Goal: Task Accomplishment & Management: Complete application form

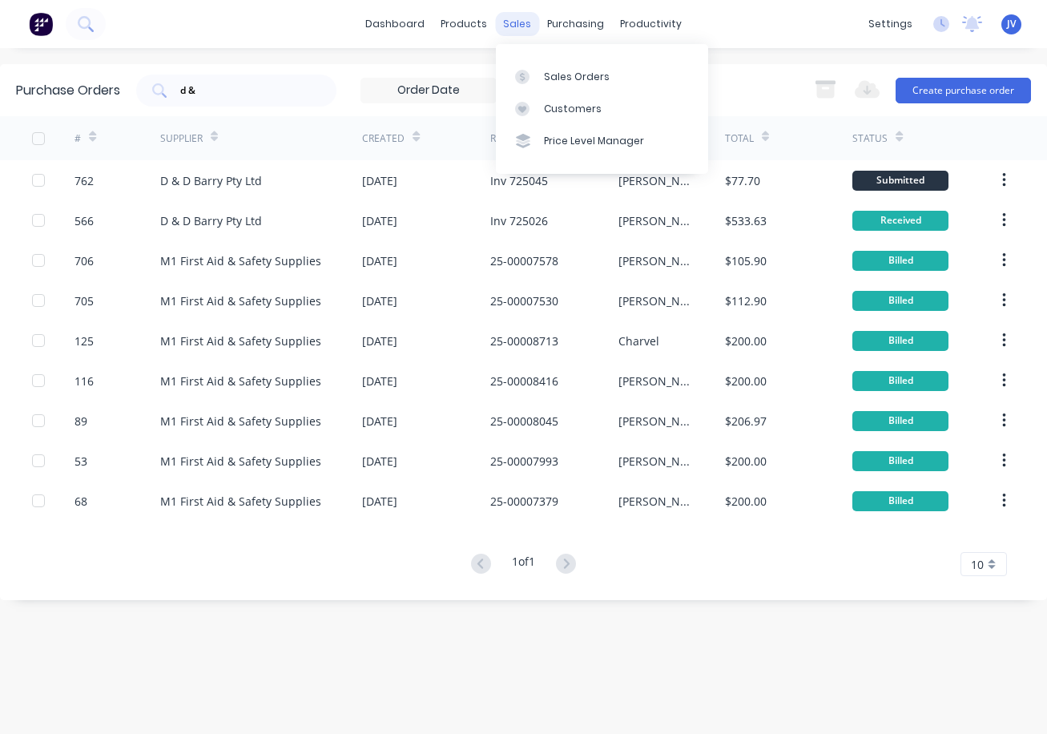
click at [525, 26] on div "sales" at bounding box center [517, 24] width 44 height 24
click at [553, 73] on div "Sales Orders" at bounding box center [577, 77] width 66 height 14
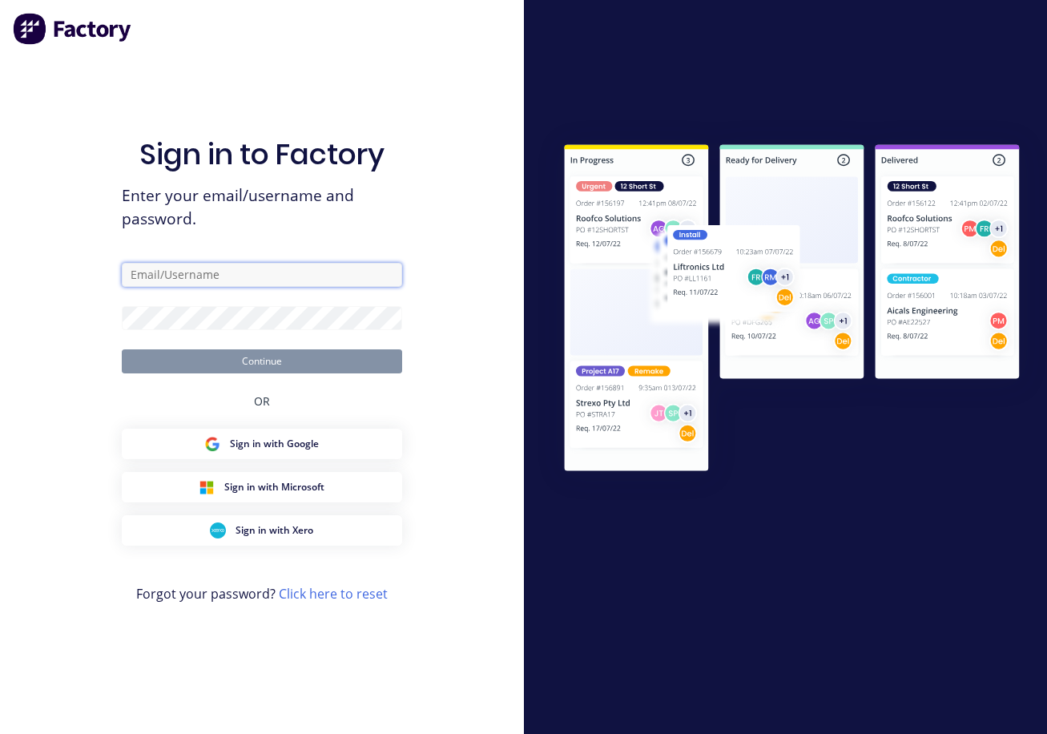
type input "[PERSON_NAME][EMAIL_ADDRESS][DOMAIN_NAME]"
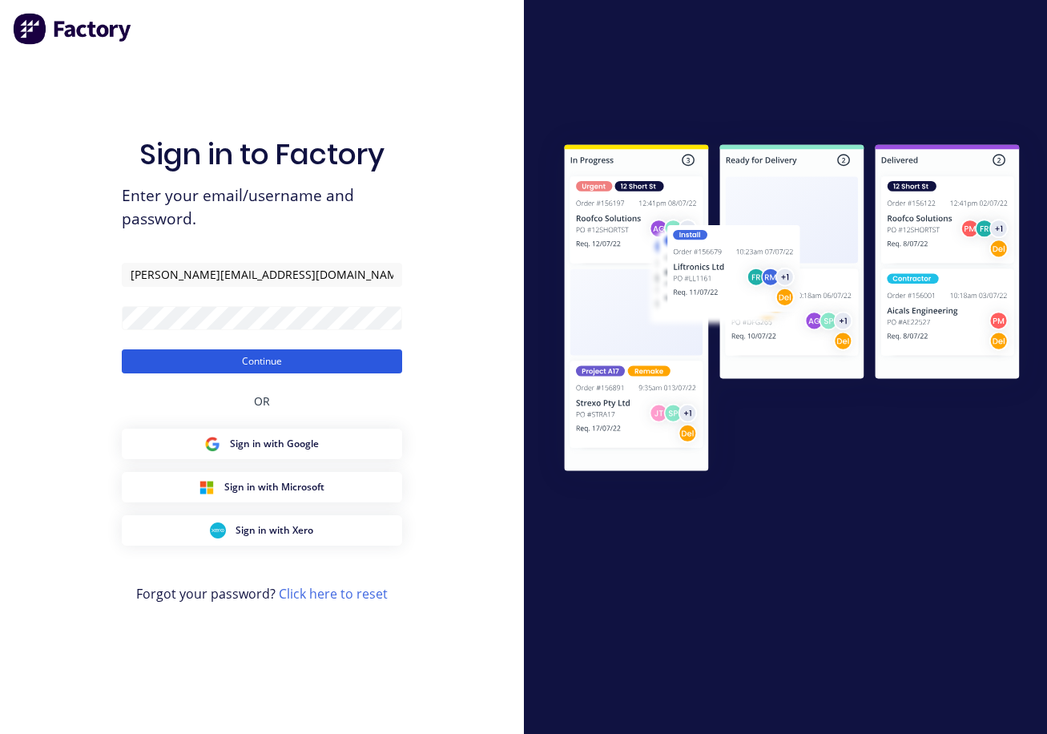
click at [264, 360] on button "Continue" at bounding box center [262, 361] width 280 height 24
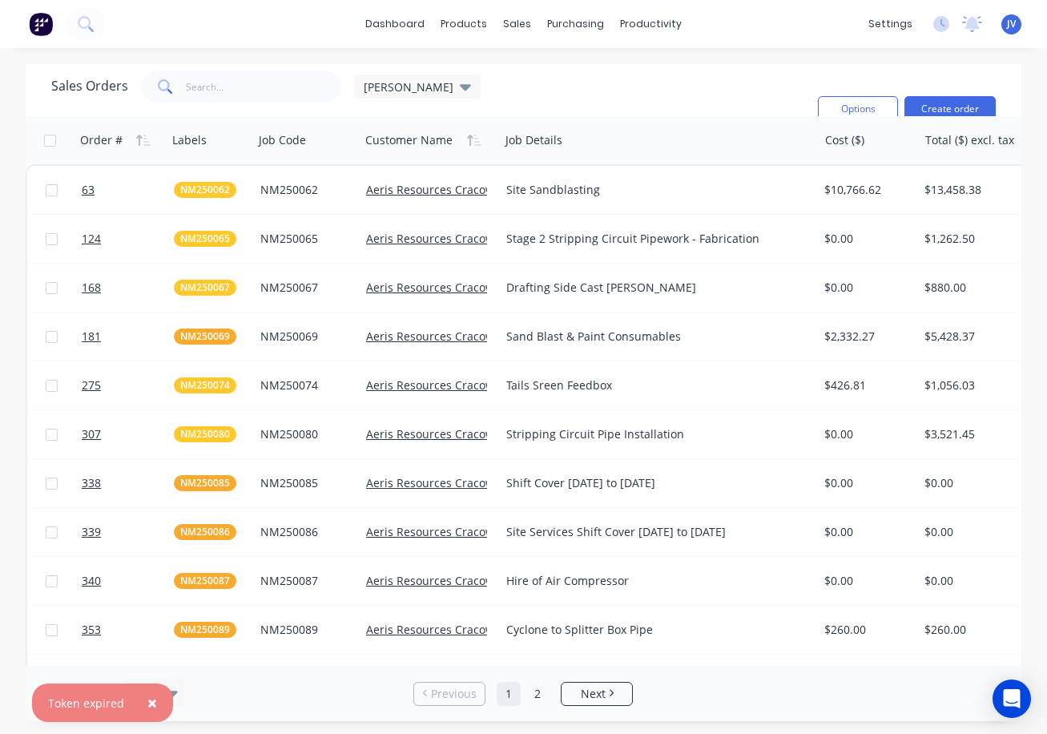
click at [147, 703] on span "×" at bounding box center [152, 702] width 10 height 22
click at [950, 104] on button "Create order" at bounding box center [949, 109] width 91 height 26
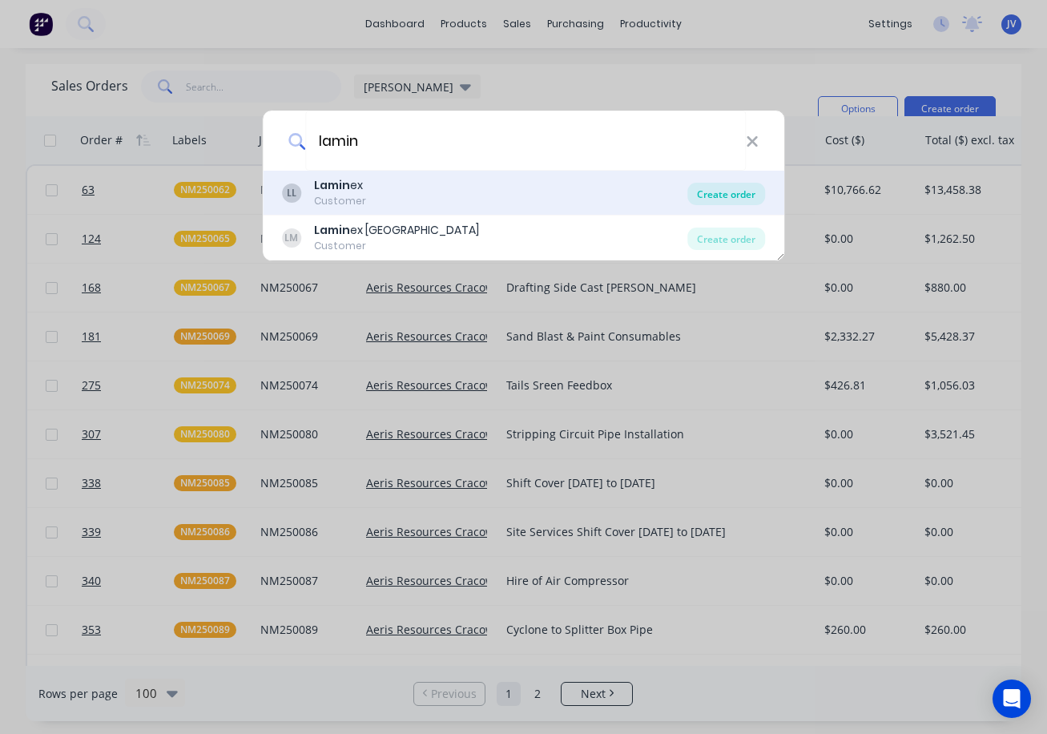
type input "lamin"
click at [723, 191] on div "Create order" at bounding box center [726, 194] width 78 height 22
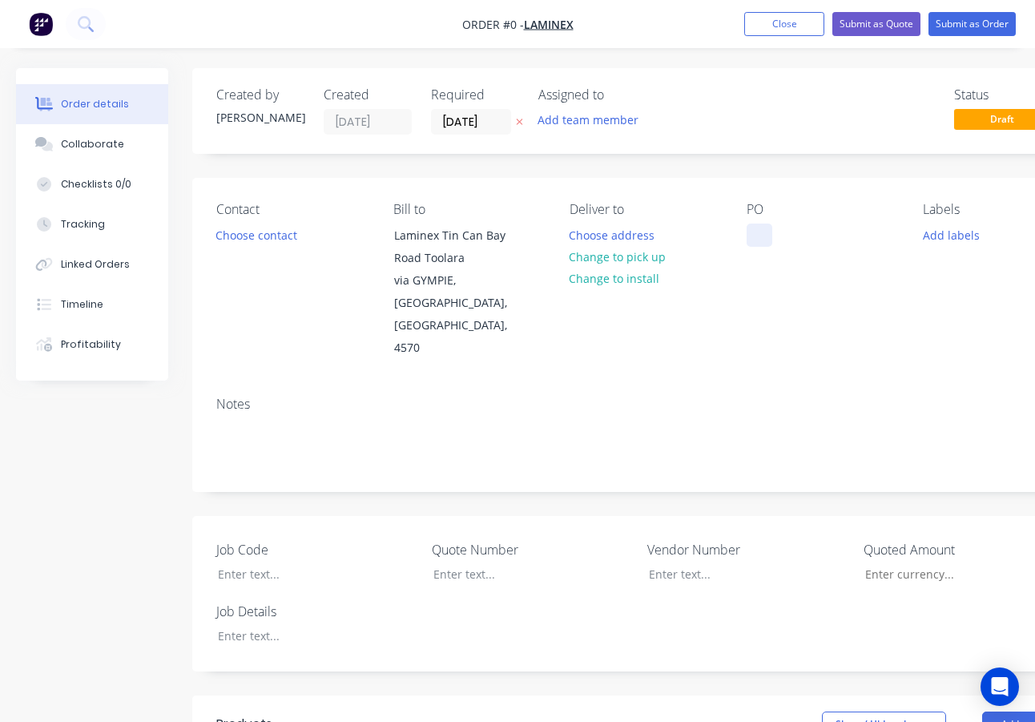
click at [751, 233] on div at bounding box center [760, 235] width 26 height 23
click at [937, 238] on div "Order details Collaborate Checklists 0/0 Tracking Linked Orders Timeline Profit…" at bounding box center [557, 641] width 1114 height 1147
click at [948, 233] on button "Add labels" at bounding box center [951, 235] width 74 height 22
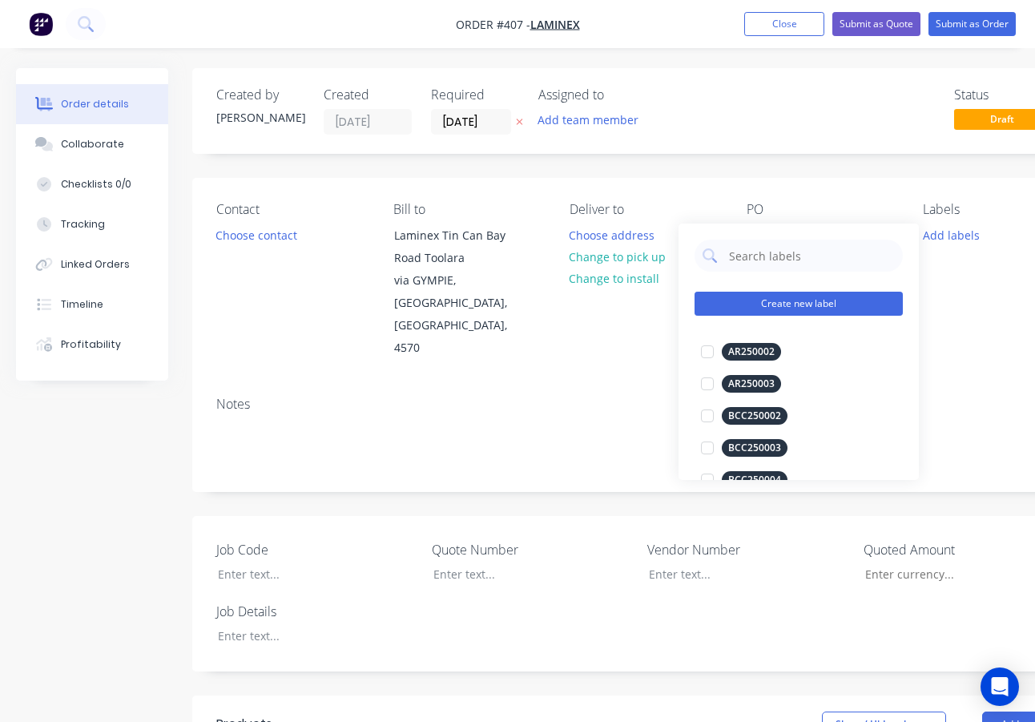
click at [772, 304] on button "Create new label" at bounding box center [799, 304] width 208 height 24
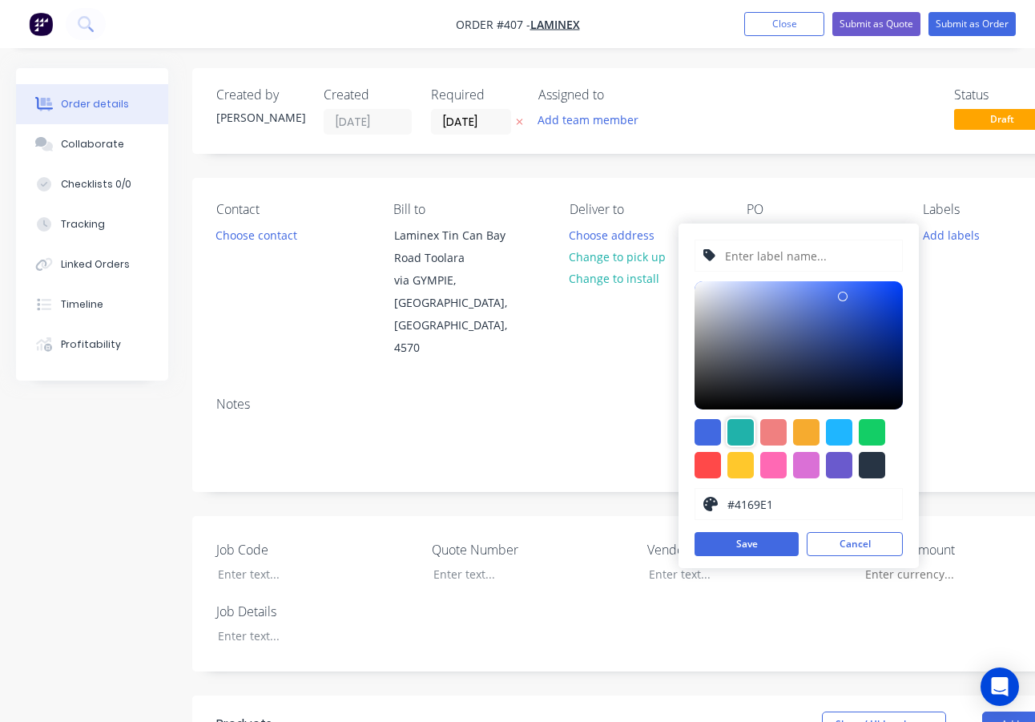
click at [737, 431] on div at bounding box center [740, 432] width 26 height 26
type input "#20B2AA"
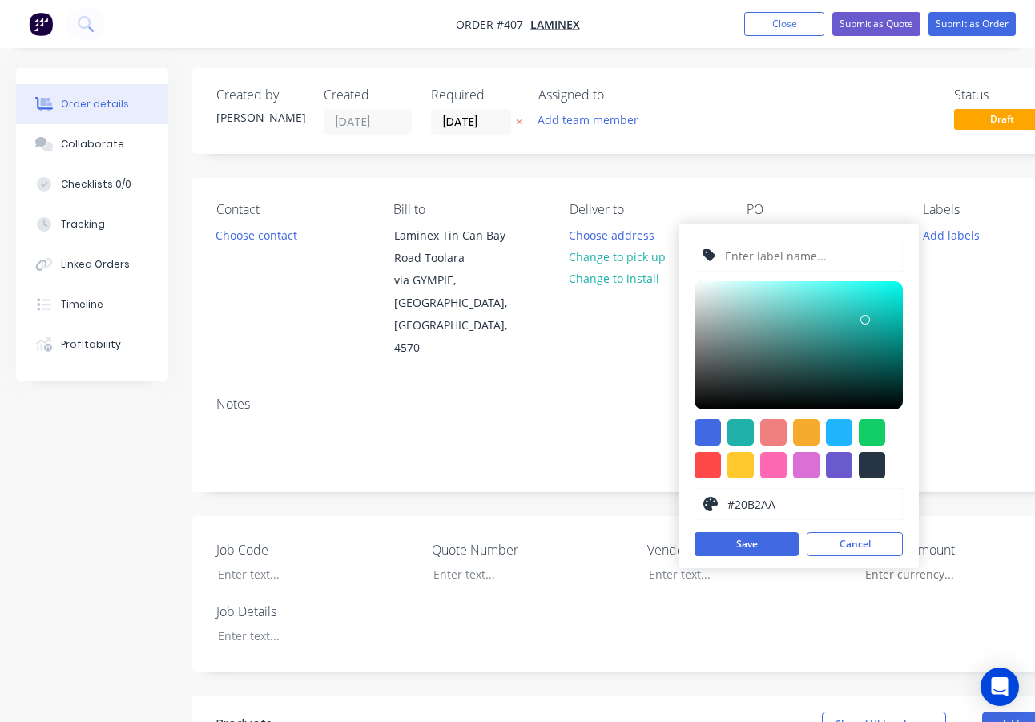
click at [765, 258] on input "text" at bounding box center [808, 255] width 171 height 30
type input "LAM250213"
click at [703, 546] on button "Save" at bounding box center [747, 544] width 104 height 24
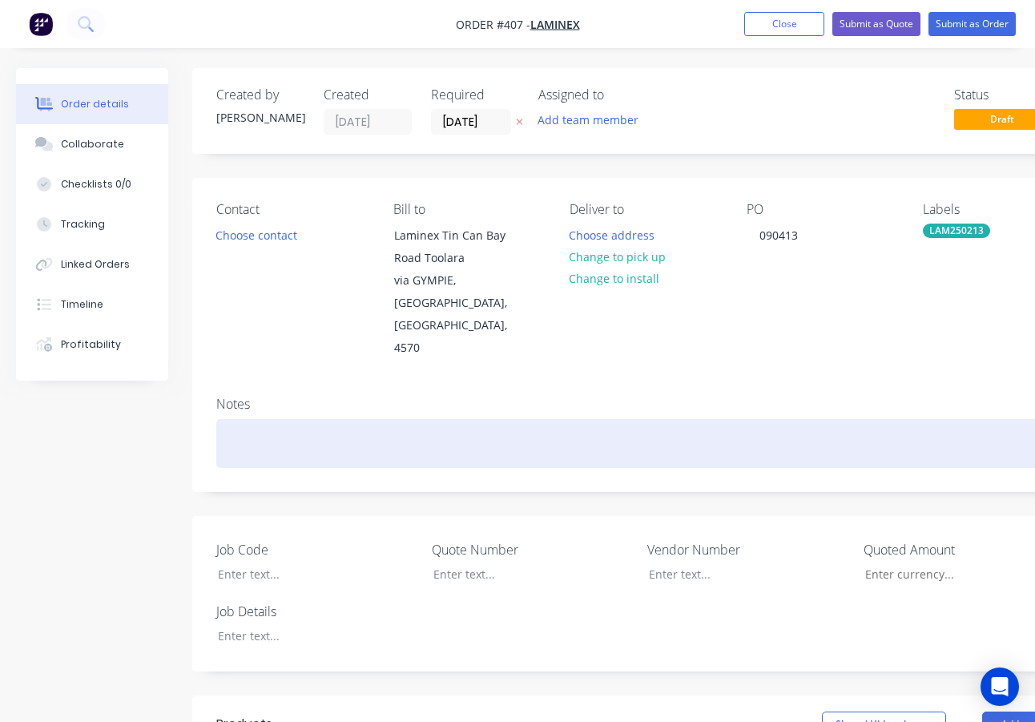
click at [239, 419] on div at bounding box center [645, 443] width 858 height 49
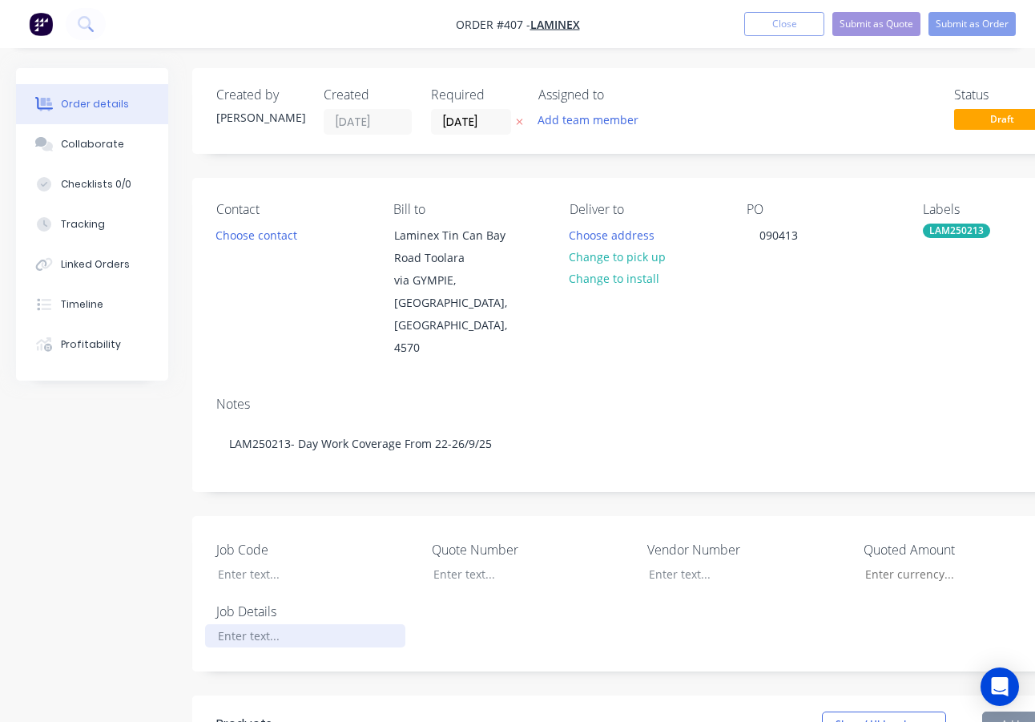
click at [249, 624] on div at bounding box center [305, 635] width 200 height 23
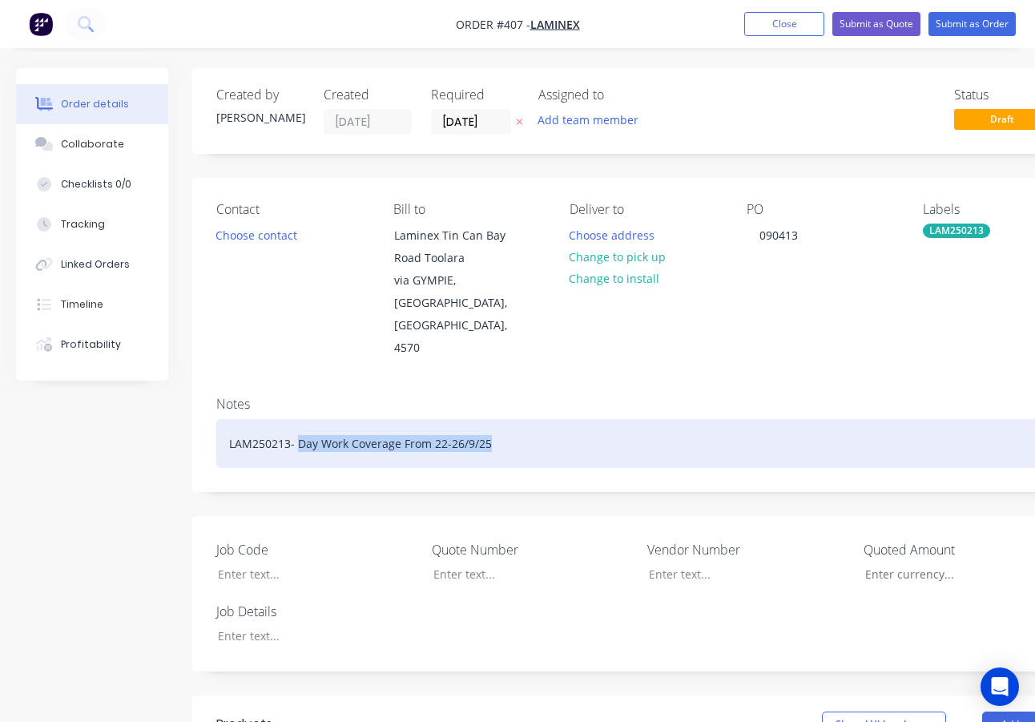
drag, startPoint x: 490, startPoint y: 397, endPoint x: 298, endPoint y: 400, distance: 192.3
click at [298, 419] on div "LAM250213- Day Work Coverage From 22-26/9/25" at bounding box center [645, 443] width 858 height 49
copy div "Day Work Coverage From 22-26/9/25"
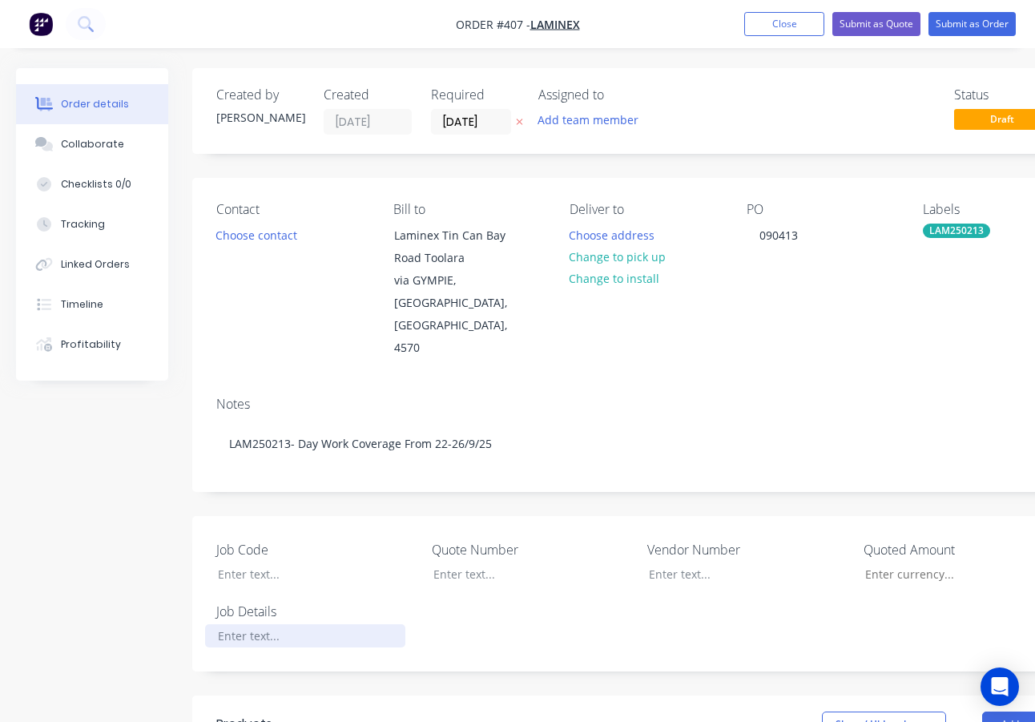
paste div
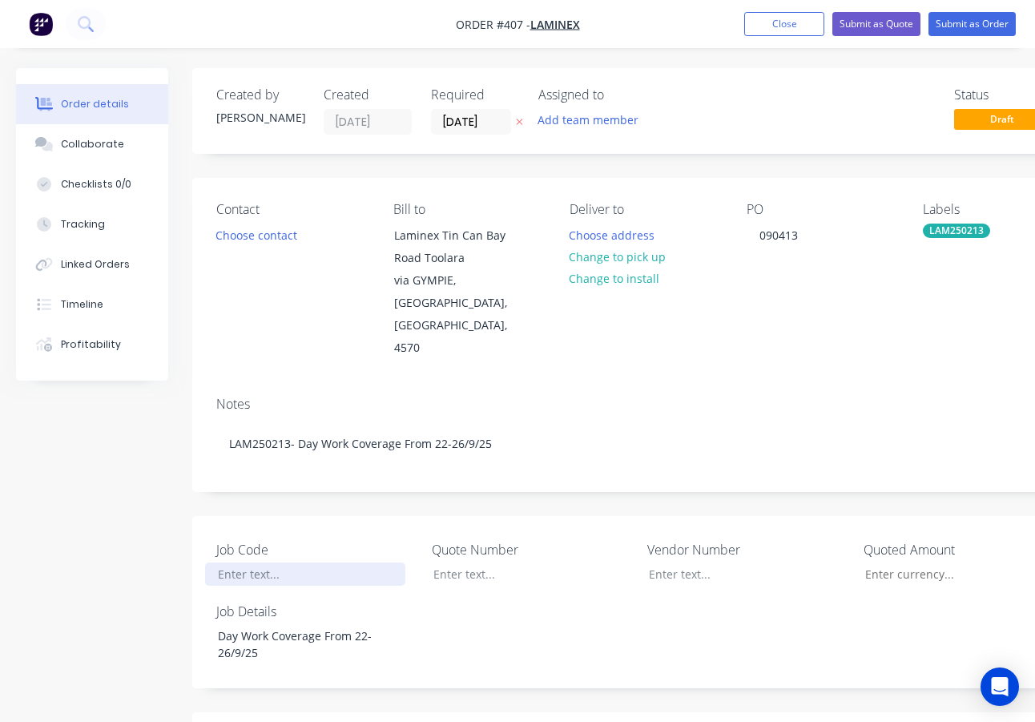
click at [236, 562] on div at bounding box center [305, 573] width 200 height 23
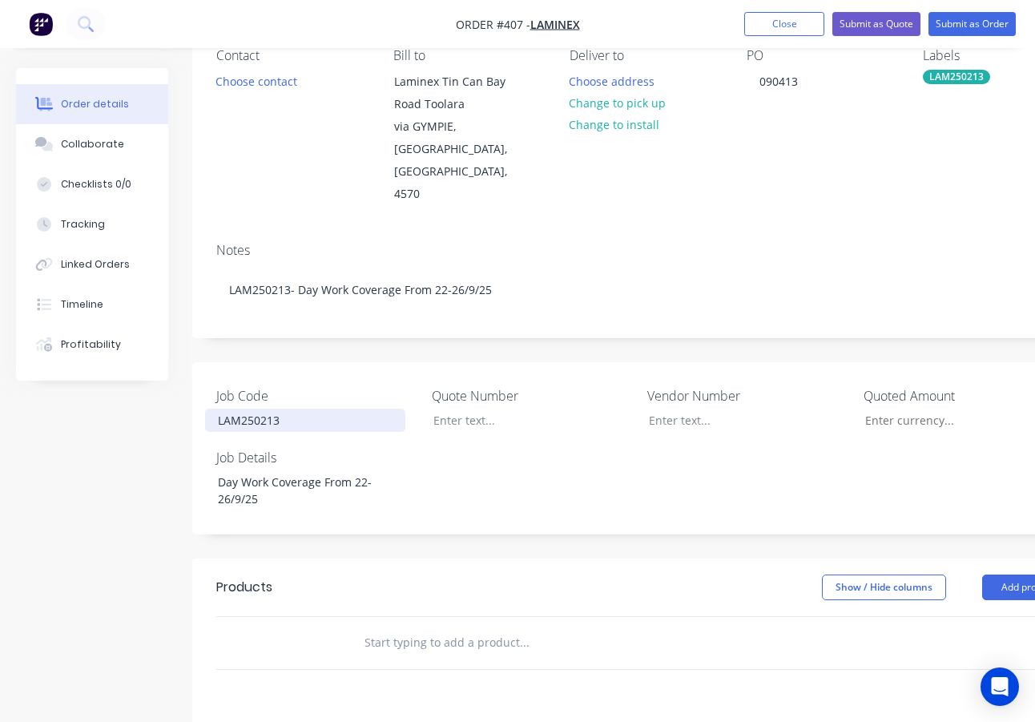
scroll to position [240, 0]
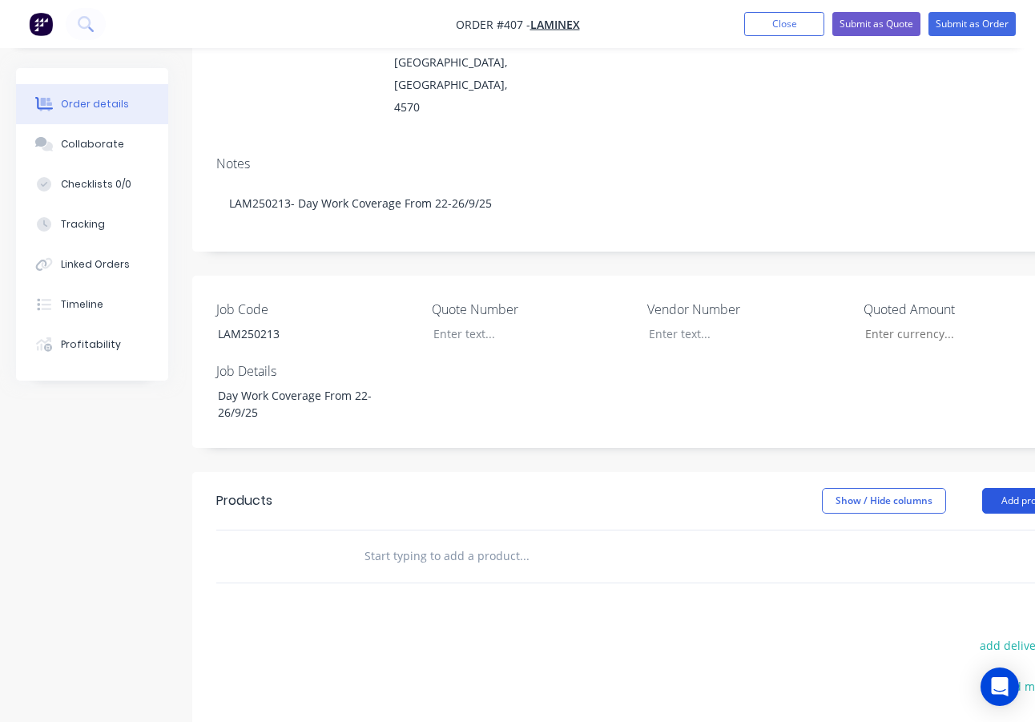
click at [1007, 488] on button "Add product" at bounding box center [1028, 501] width 92 height 26
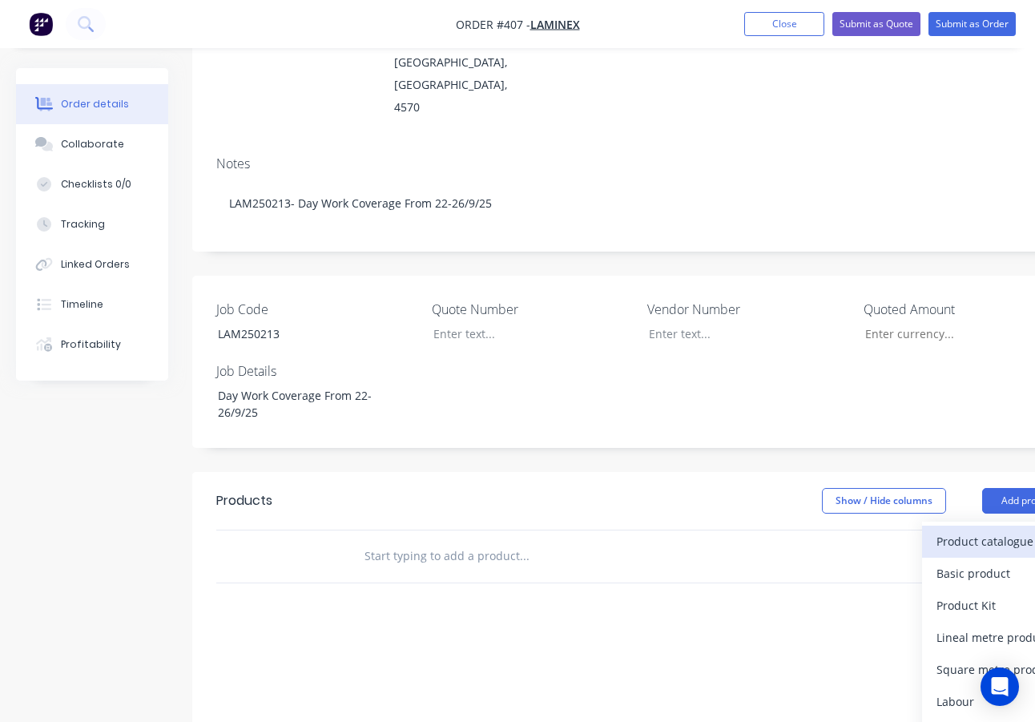
click at [1000, 530] on div "Product catalogue" at bounding box center [998, 541] width 123 height 23
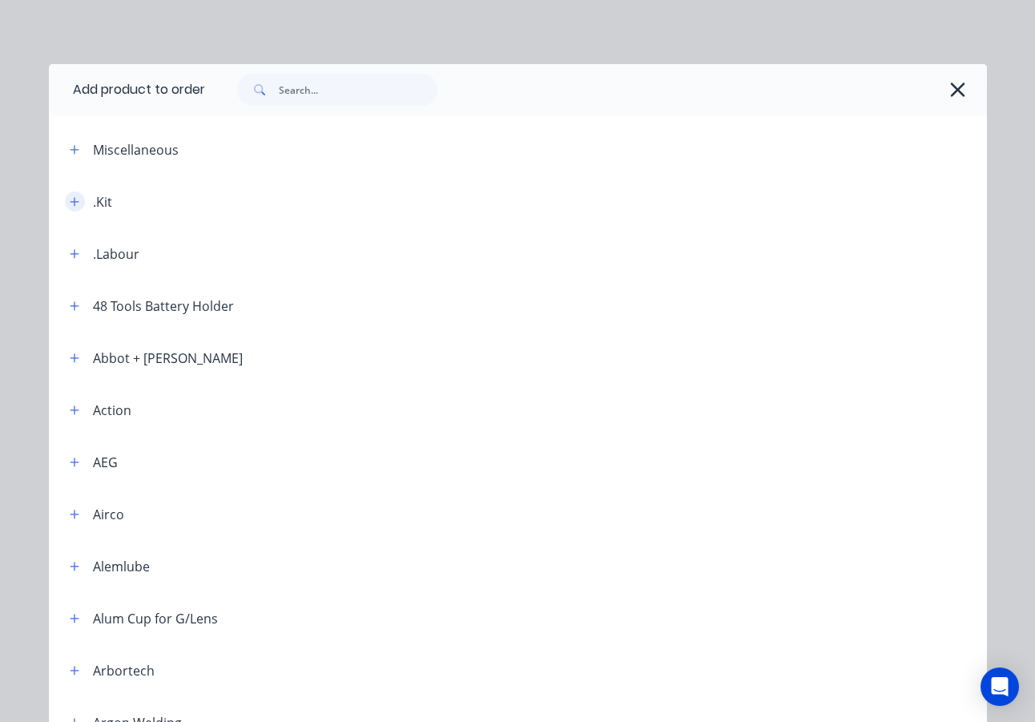
click at [70, 203] on icon "button" at bounding box center [75, 201] width 10 height 11
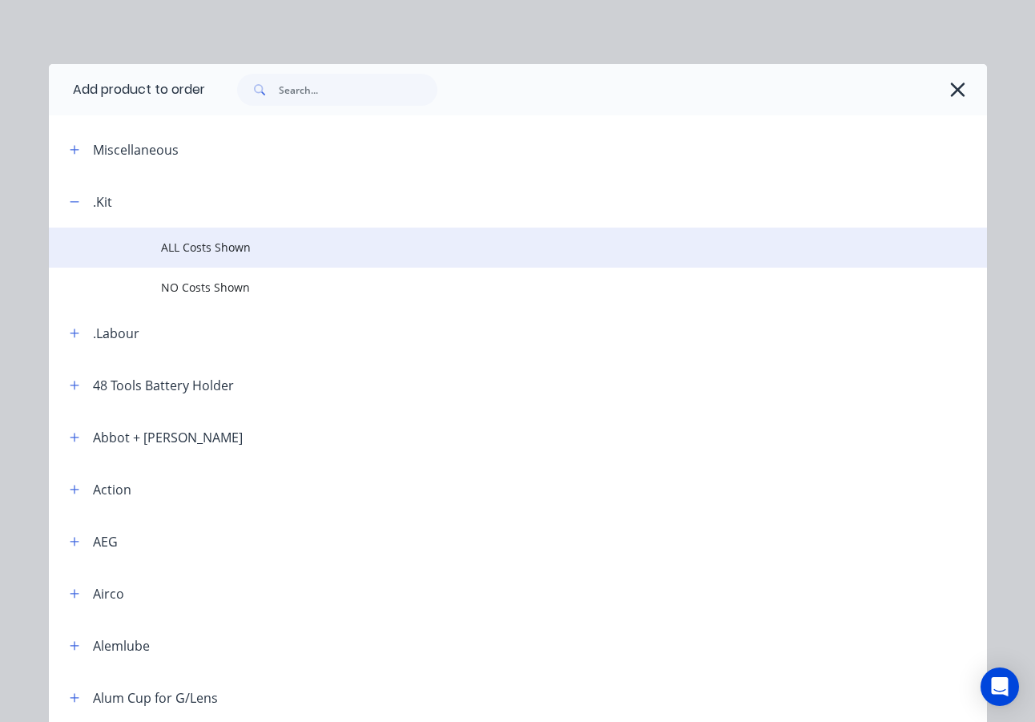
click at [214, 245] on span "ALL Costs Shown" at bounding box center [491, 247] width 660 height 17
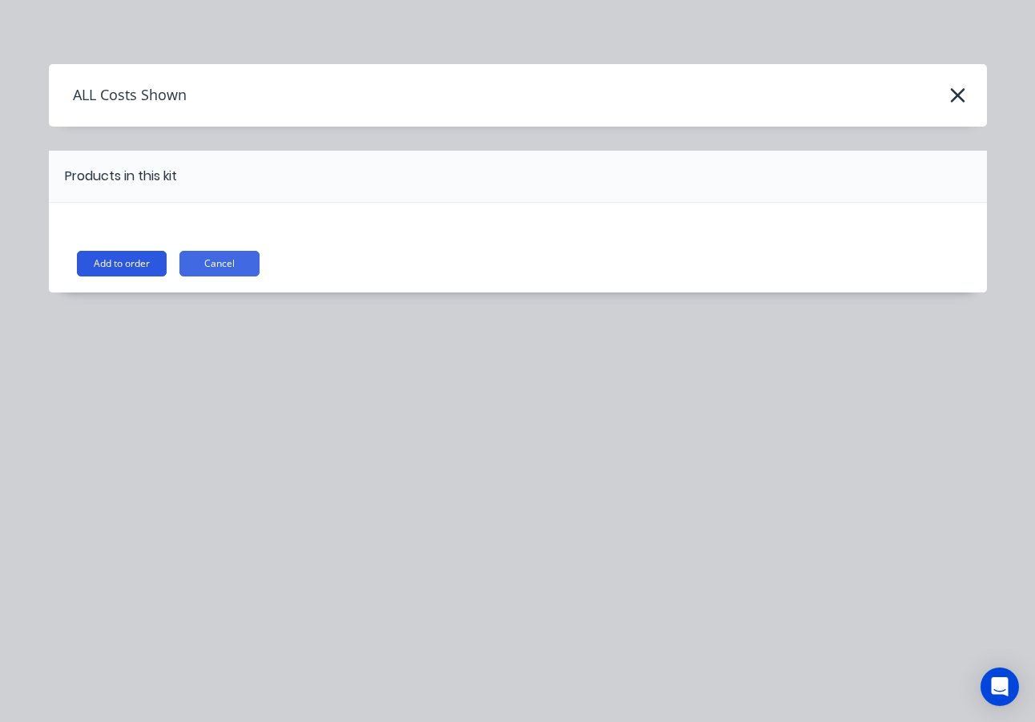
click at [145, 260] on button "Add to order" at bounding box center [122, 264] width 90 height 26
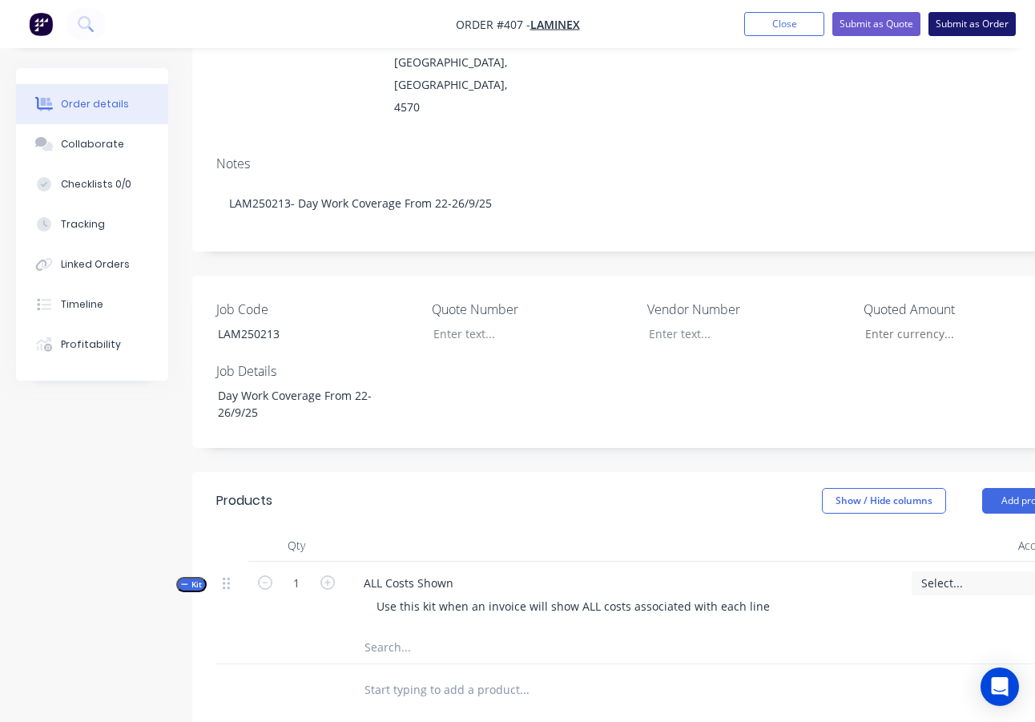
click at [965, 19] on button "Submit as Order" at bounding box center [972, 24] width 87 height 24
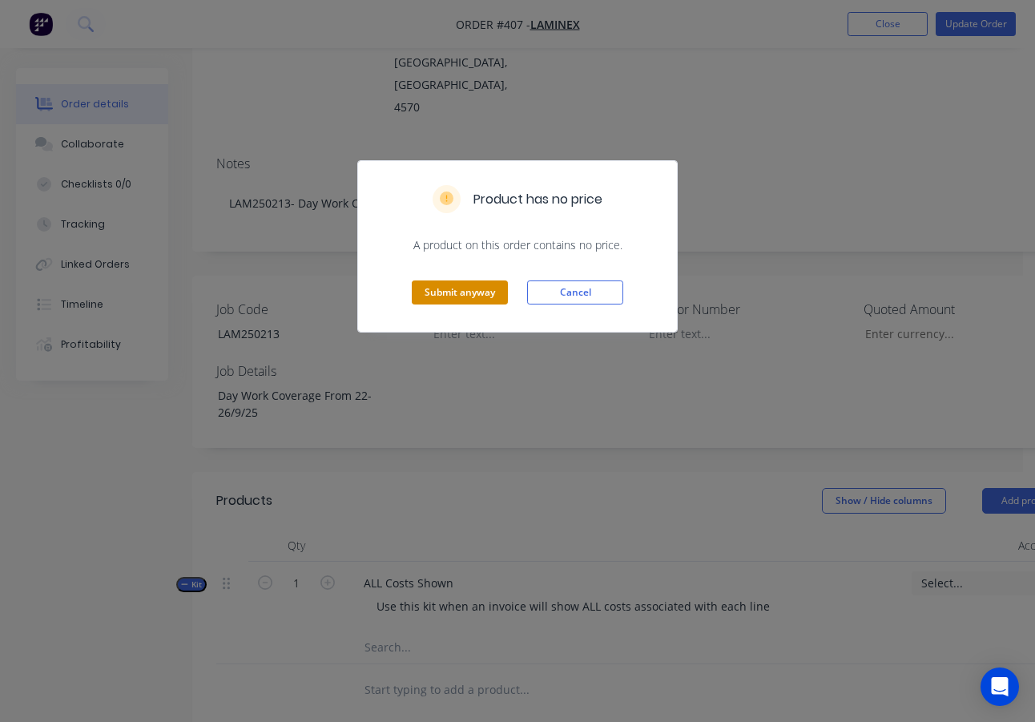
click at [483, 288] on button "Submit anyway" at bounding box center [460, 292] width 96 height 24
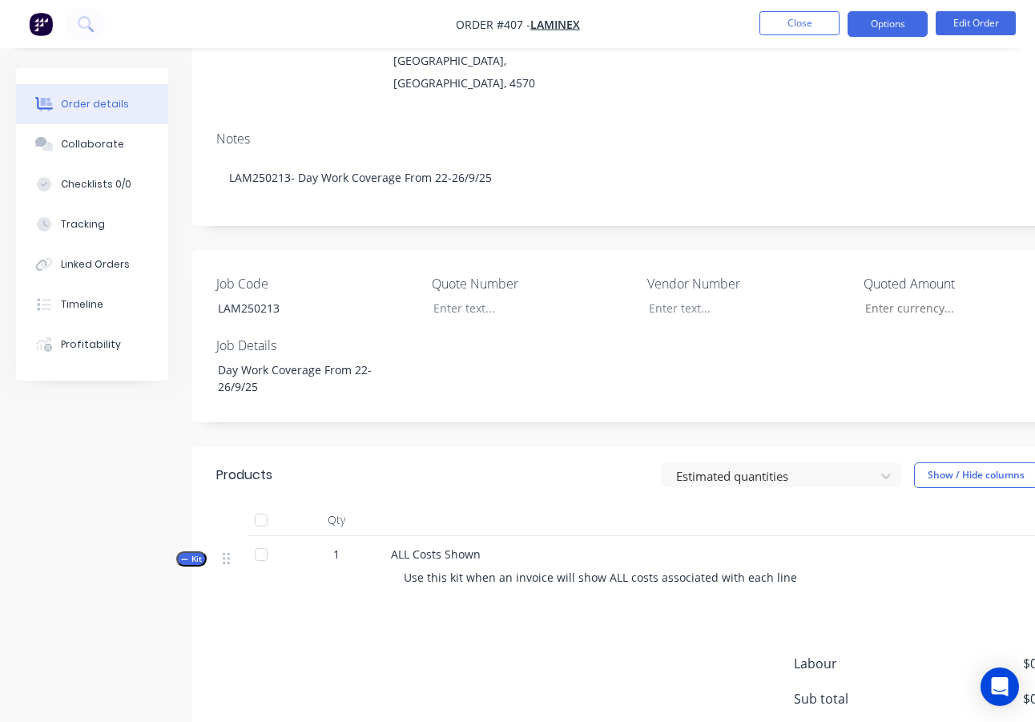
click at [884, 21] on button "Options" at bounding box center [888, 24] width 80 height 26
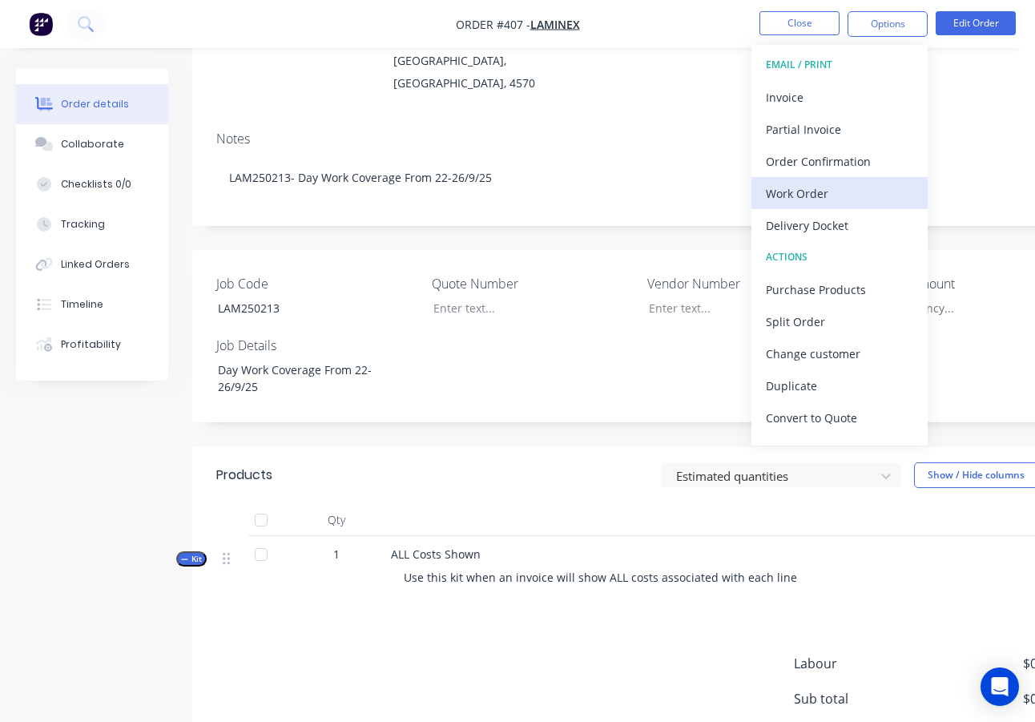
click at [812, 198] on div "Work Order" at bounding box center [839, 193] width 147 height 23
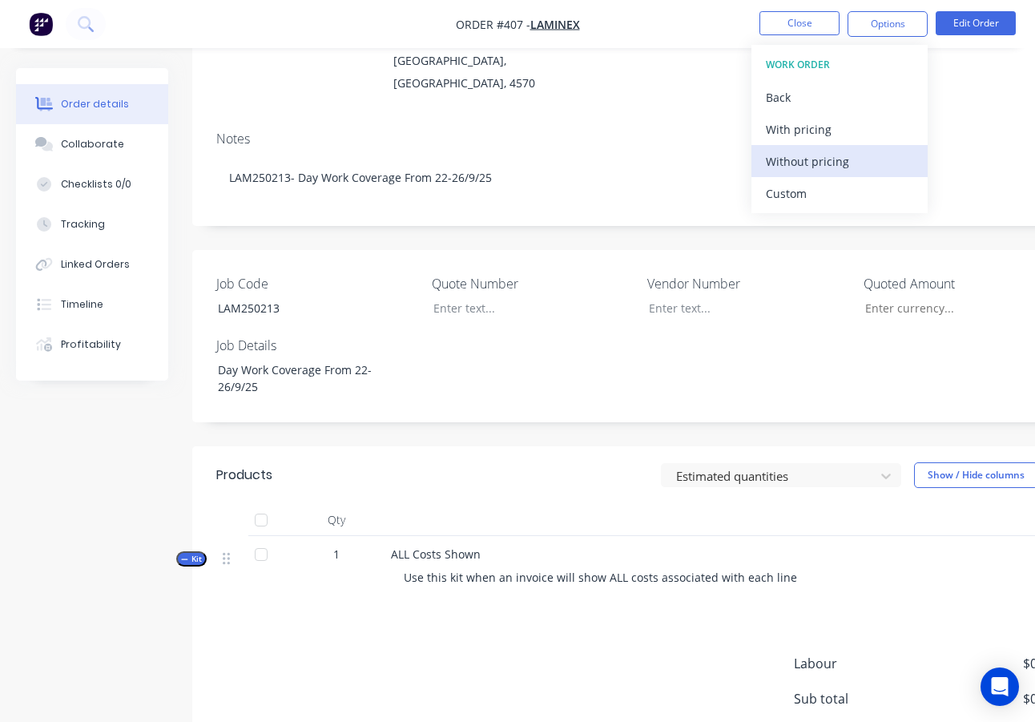
click at [813, 162] on div "Without pricing" at bounding box center [839, 161] width 147 height 23
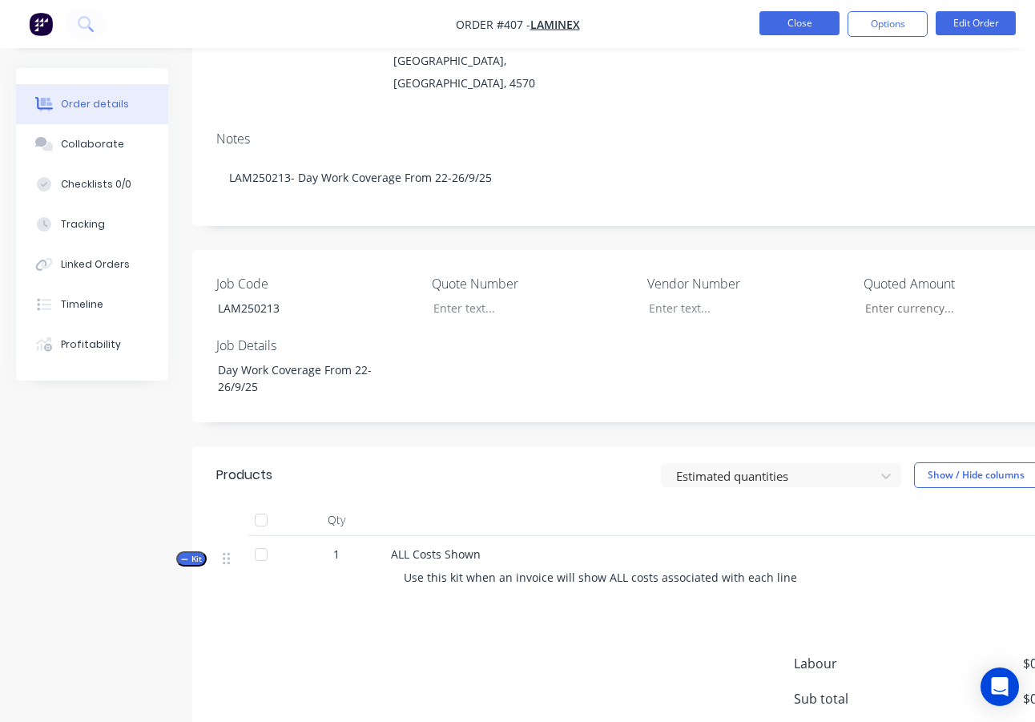
click at [804, 23] on button "Close" at bounding box center [799, 23] width 80 height 24
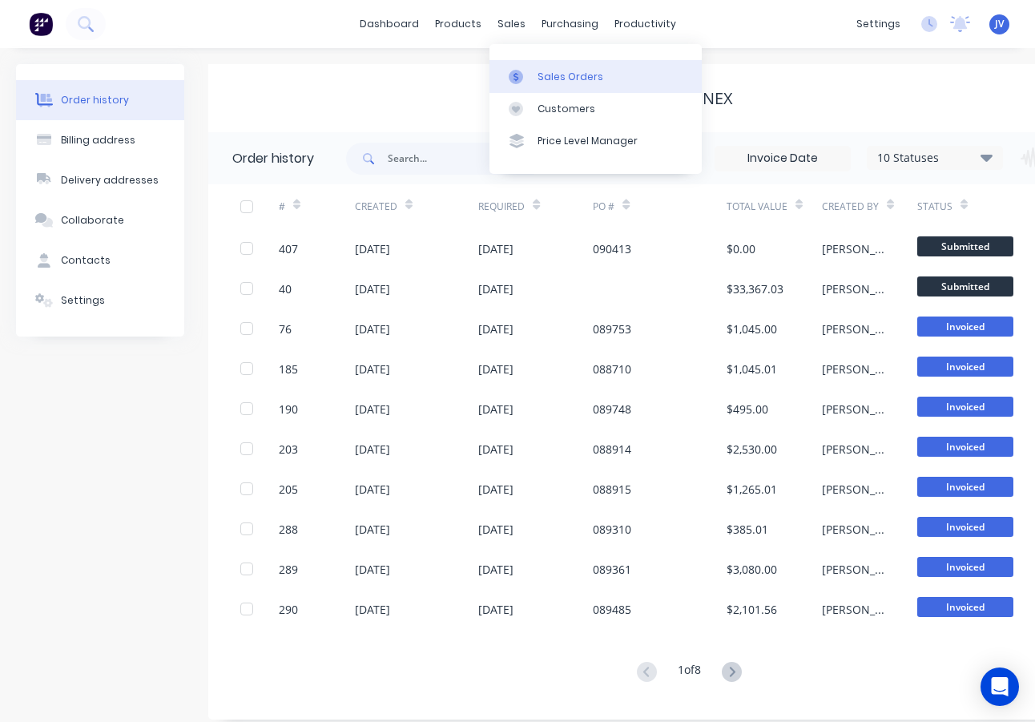
click at [575, 77] on div "Sales Orders" at bounding box center [571, 77] width 66 height 14
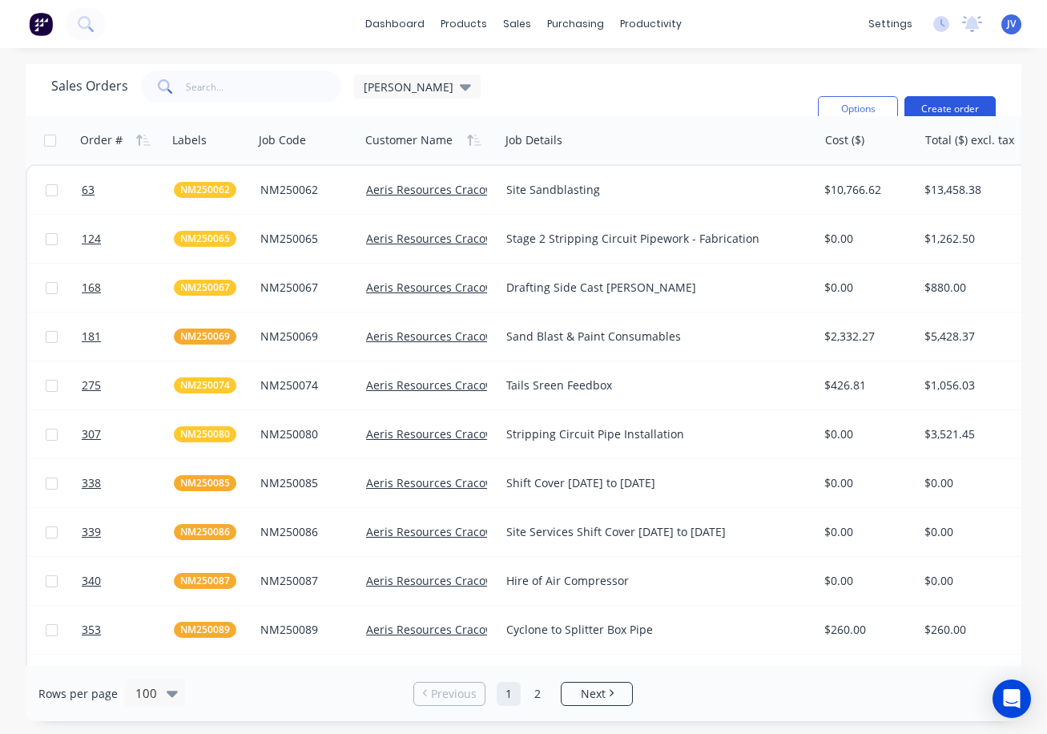
click at [953, 109] on button "Create order" at bounding box center [949, 109] width 91 height 26
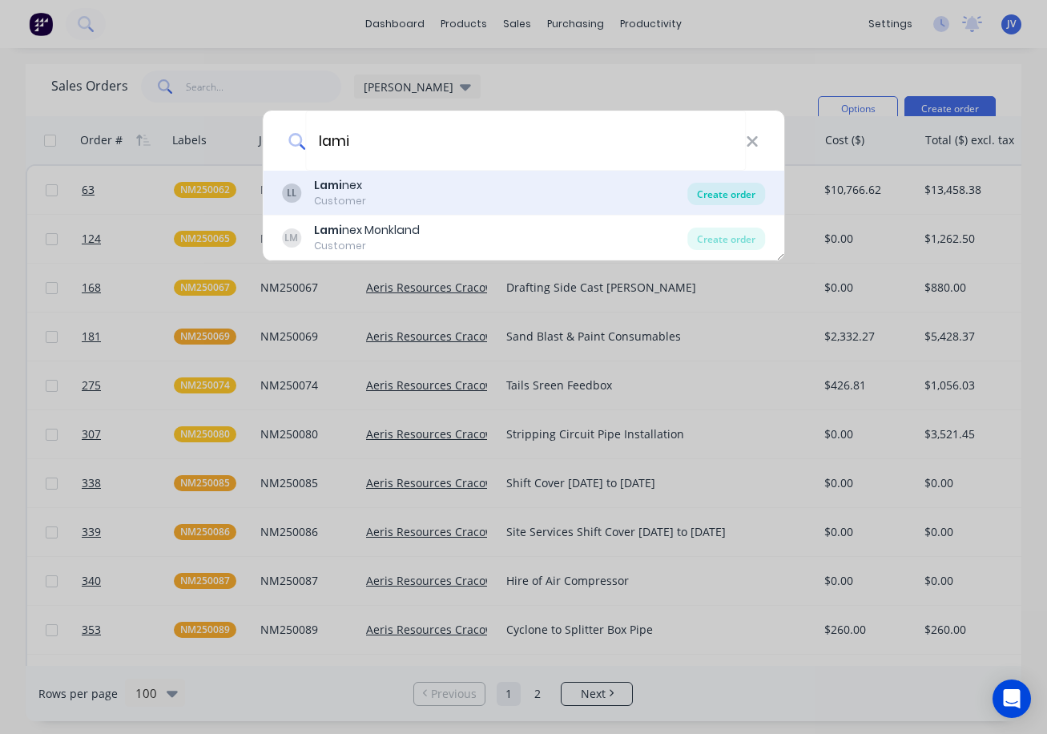
type input "lami"
click at [721, 194] on div "Create order" at bounding box center [726, 194] width 78 height 22
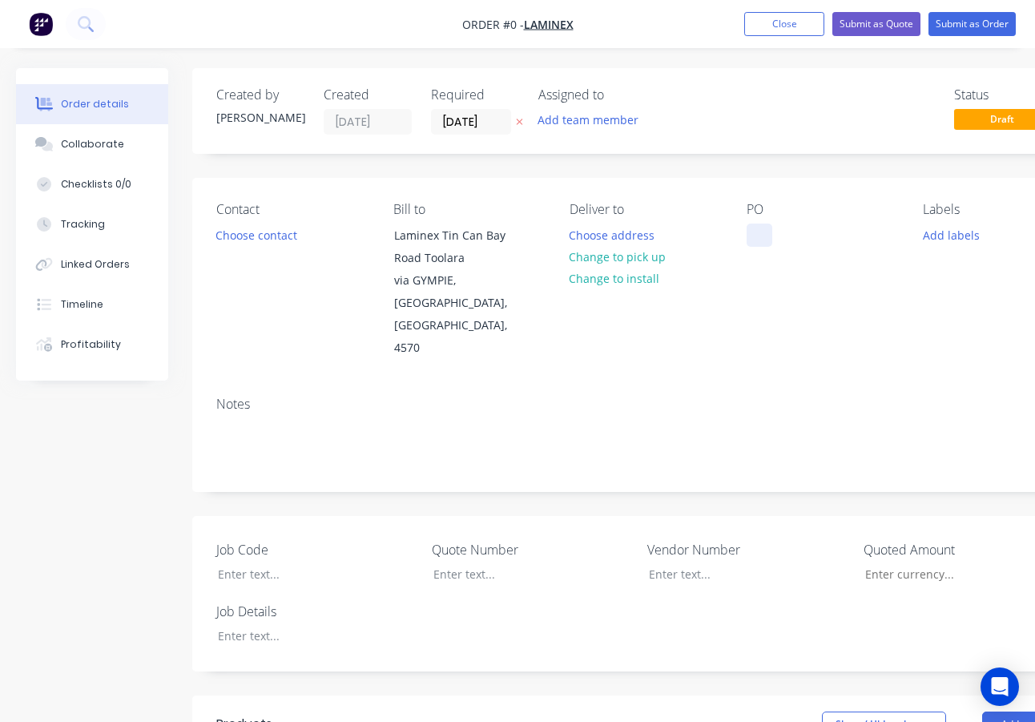
click at [754, 236] on div at bounding box center [760, 235] width 26 height 23
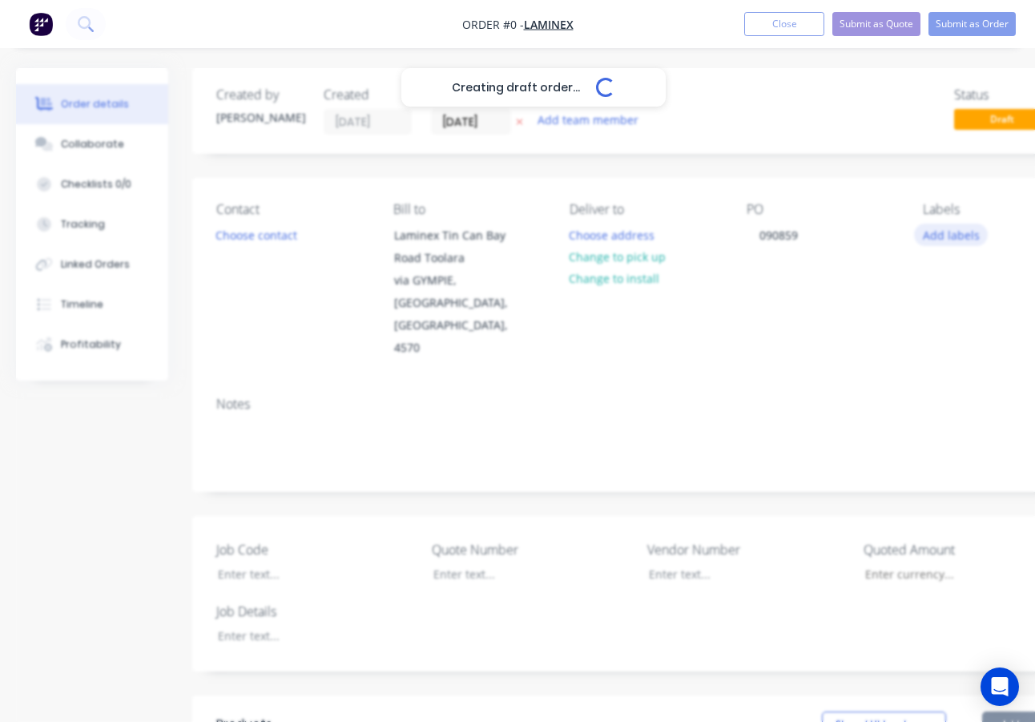
click at [935, 237] on div "Creating draft order... Loading... Order details Collaborate Checklists 0/0 Tra…" at bounding box center [557, 641] width 1114 height 1147
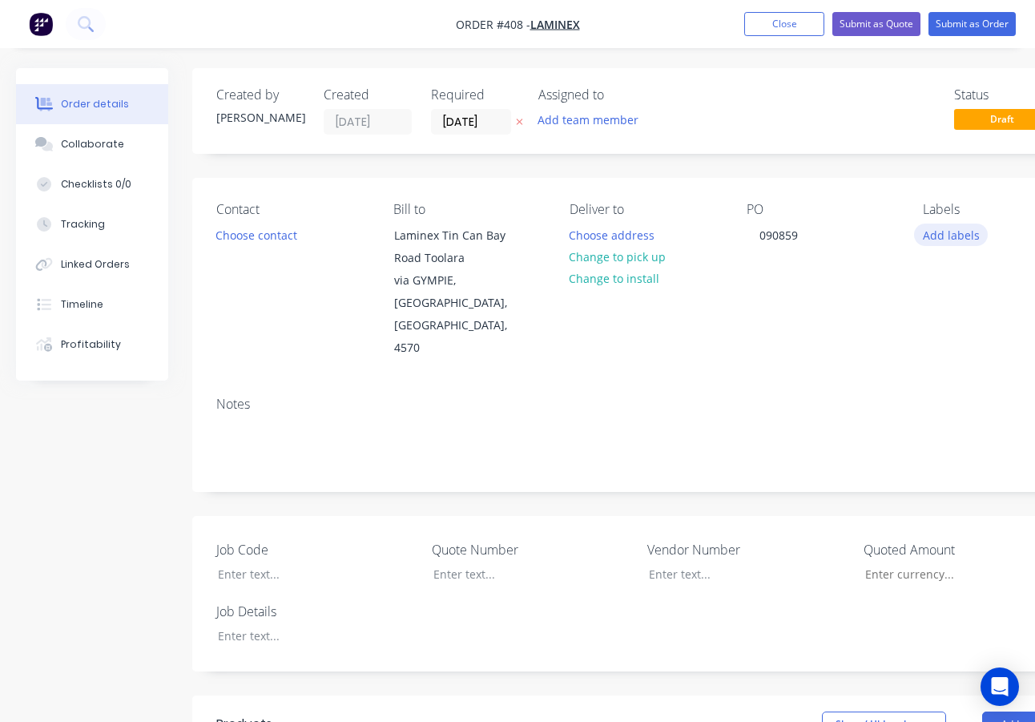
click at [940, 242] on button "Add labels" at bounding box center [951, 235] width 74 height 22
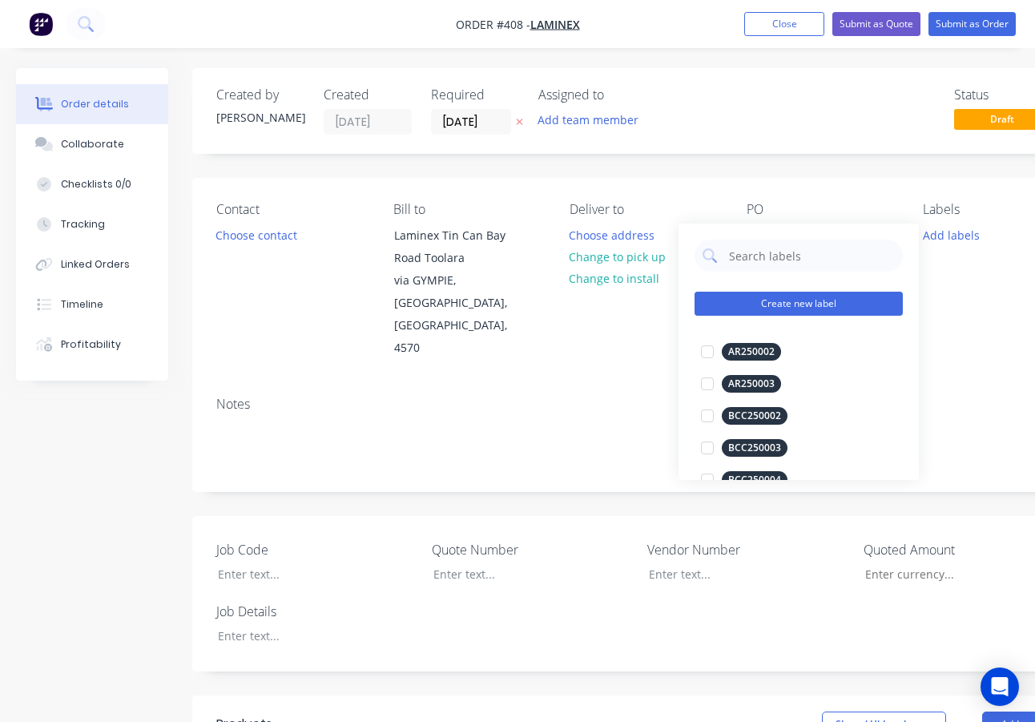
click at [763, 307] on button "Create new label" at bounding box center [799, 304] width 208 height 24
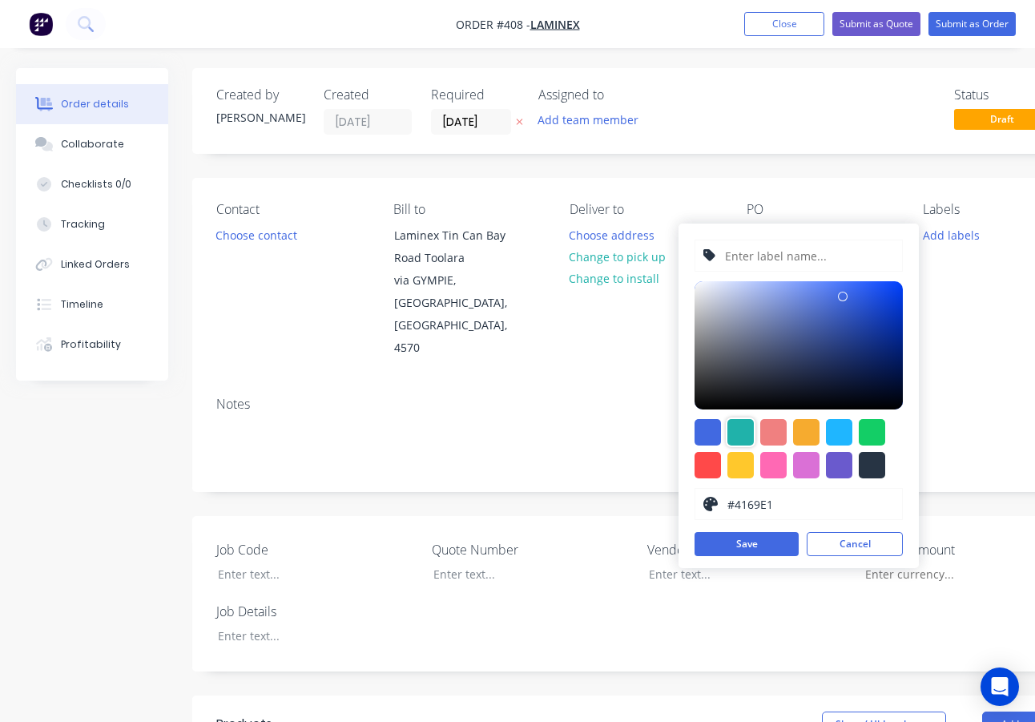
click at [734, 430] on div at bounding box center [740, 432] width 26 height 26
type input "#20B2AA"
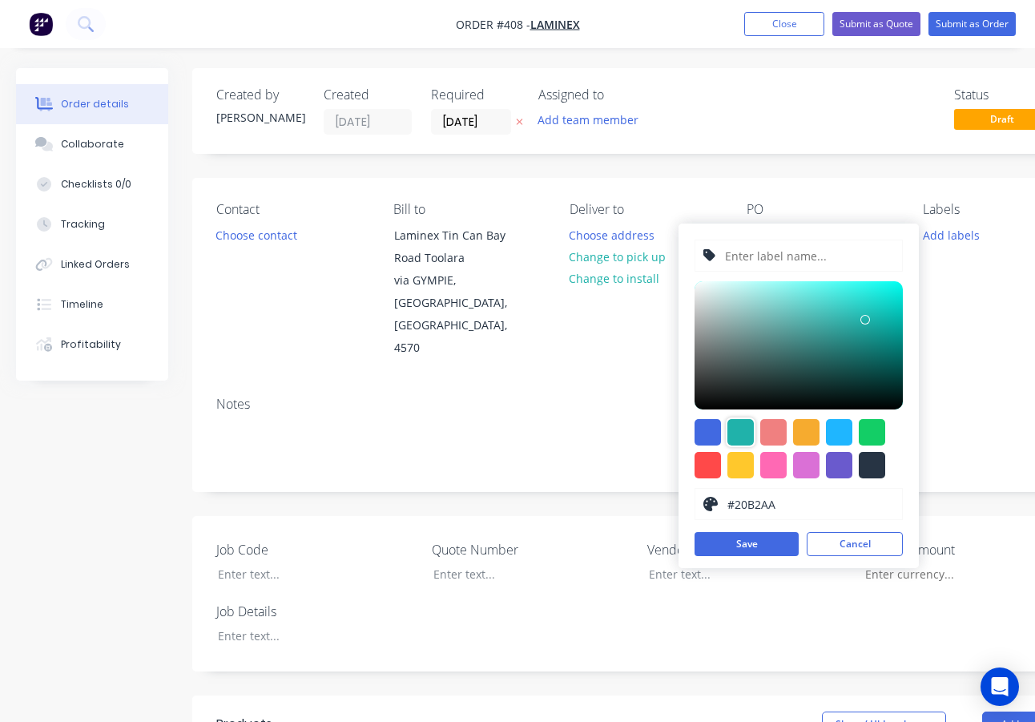
click at [771, 259] on input "text" at bounding box center [808, 255] width 171 height 30
type input "LAM250214"
click at [697, 551] on button "Save" at bounding box center [747, 544] width 104 height 24
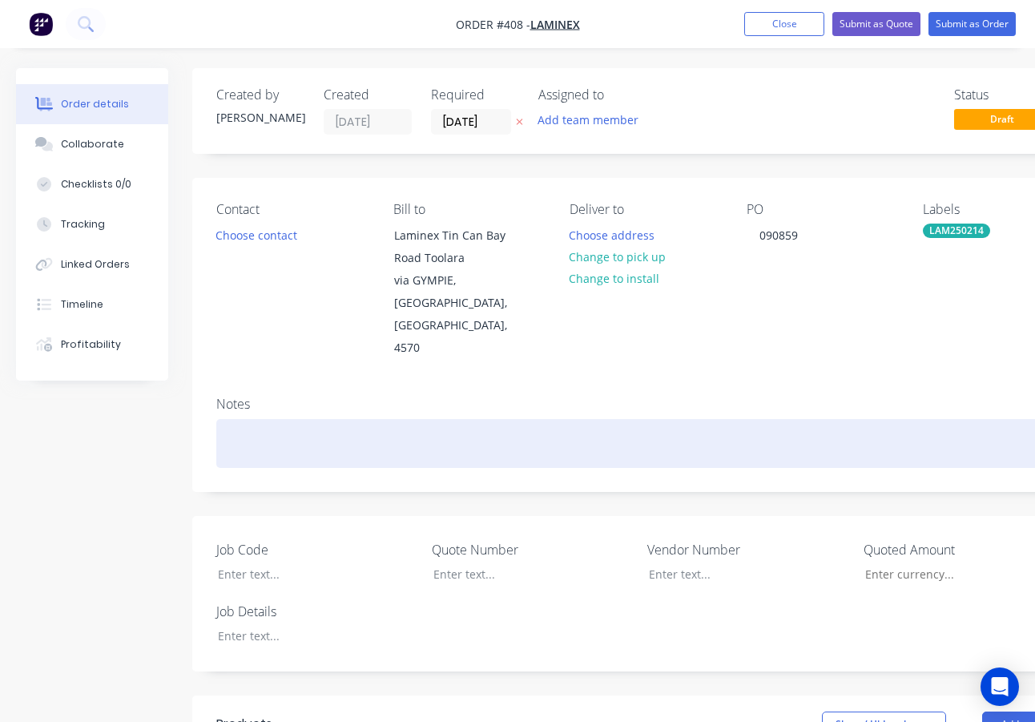
click at [225, 419] on div at bounding box center [645, 443] width 858 height 49
drag, startPoint x: 510, startPoint y: 398, endPoint x: 298, endPoint y: 405, distance: 211.6
click at [298, 419] on div "LAM250214- Supply 4 x [PERSON_NAME] 30mm Brackets" at bounding box center [645, 443] width 858 height 49
copy div "Supply 4 x [PERSON_NAME] 30mm Brackets"
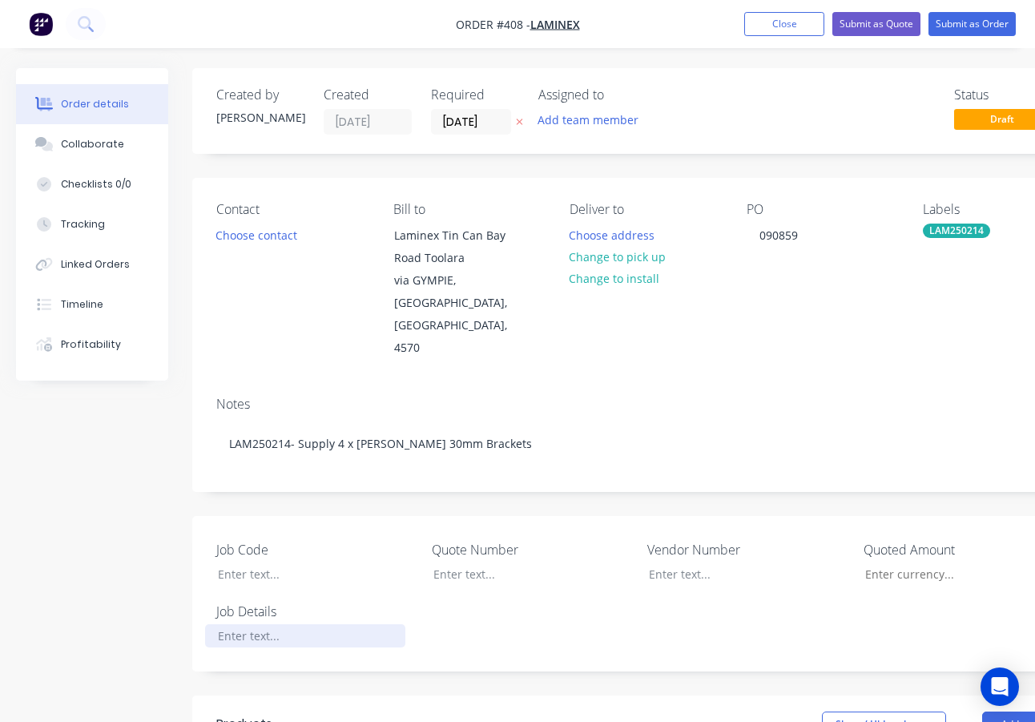
paste div
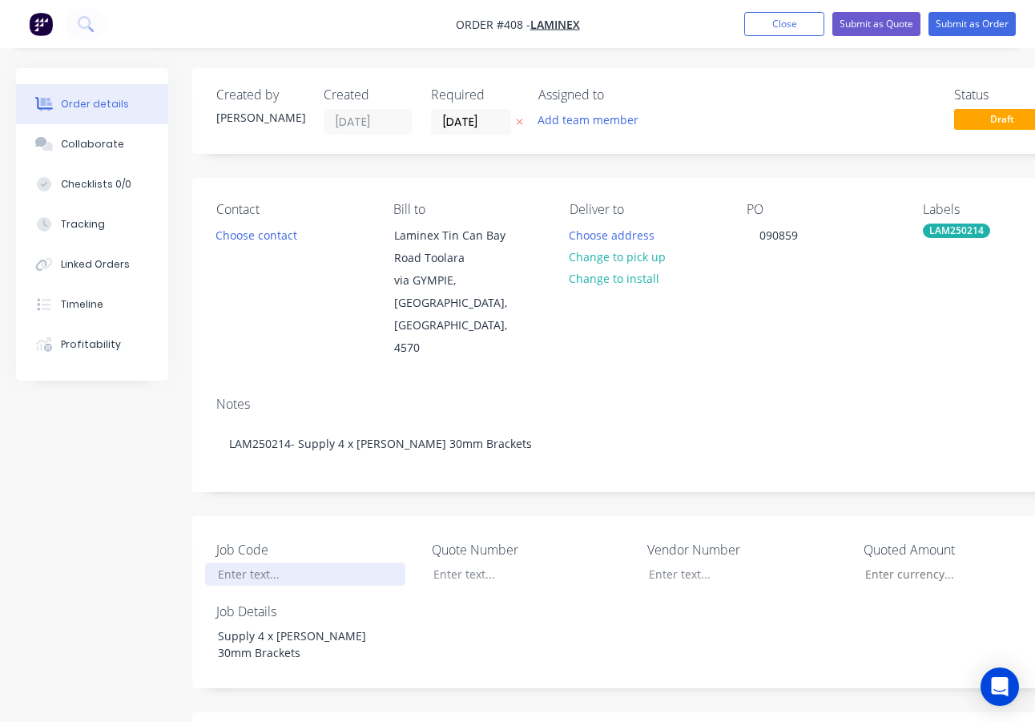
click at [249, 562] on div at bounding box center [305, 573] width 200 height 23
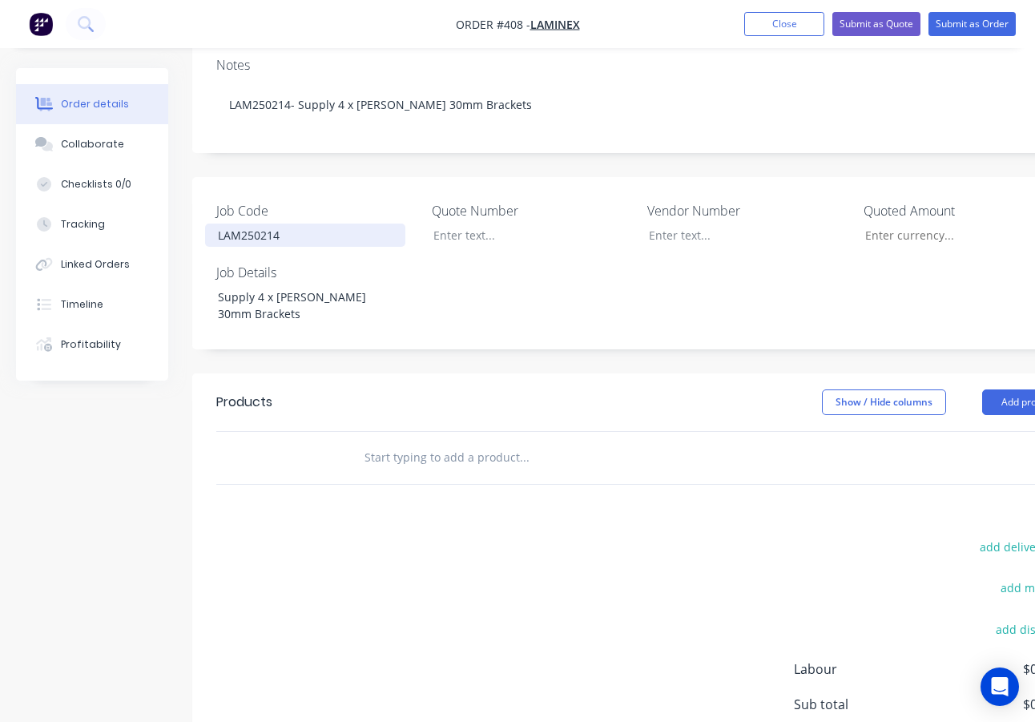
scroll to position [401, 0]
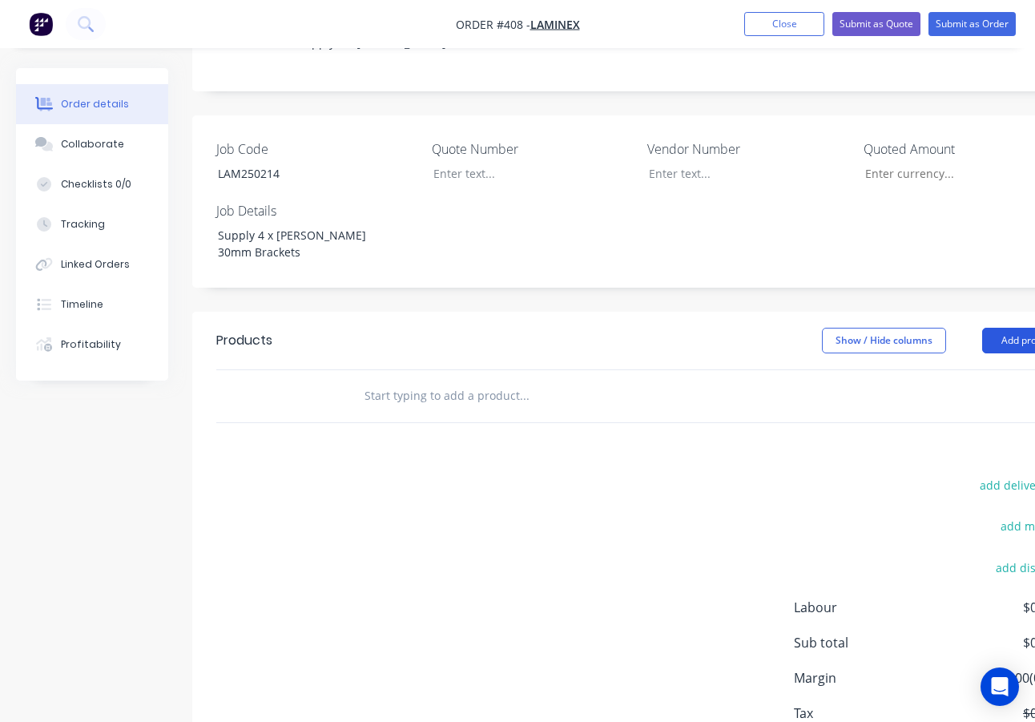
click at [1009, 328] on button "Add product" at bounding box center [1028, 341] width 92 height 26
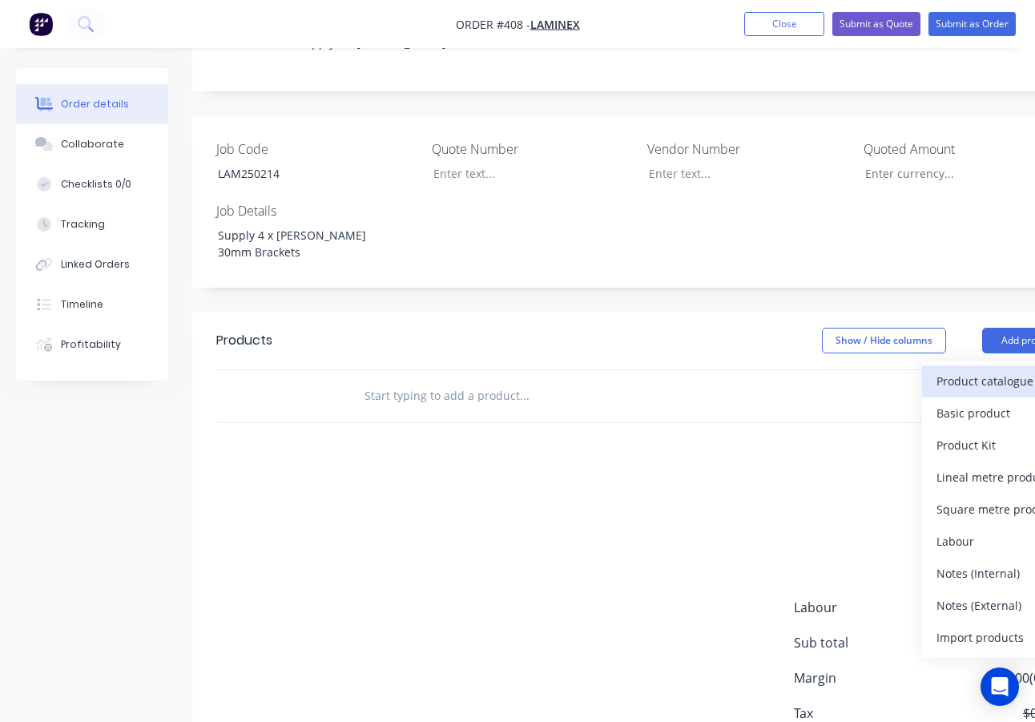
click at [997, 369] on div "Product catalogue" at bounding box center [998, 380] width 123 height 23
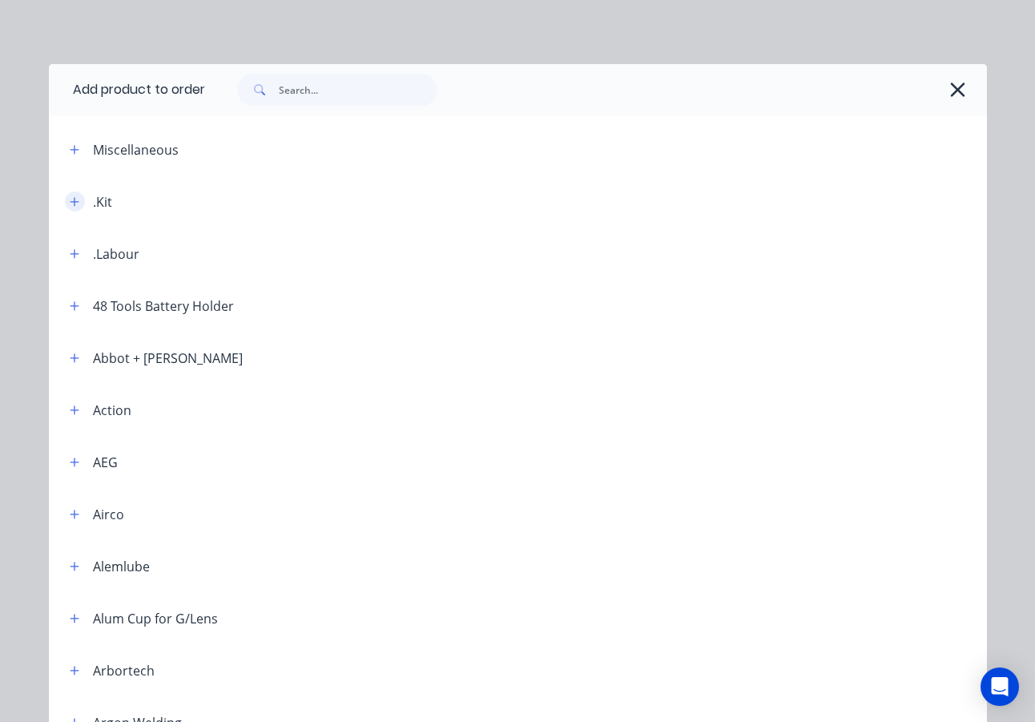
click at [70, 199] on icon "button" at bounding box center [75, 201] width 10 height 11
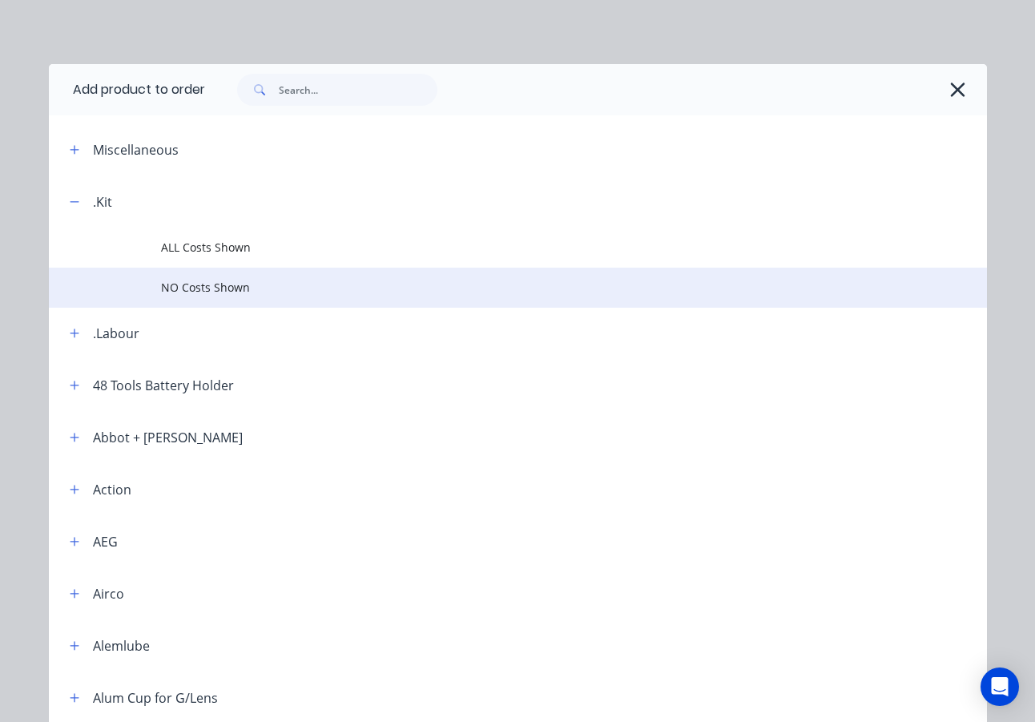
click at [197, 287] on span "NO Costs Shown" at bounding box center [491, 287] width 660 height 17
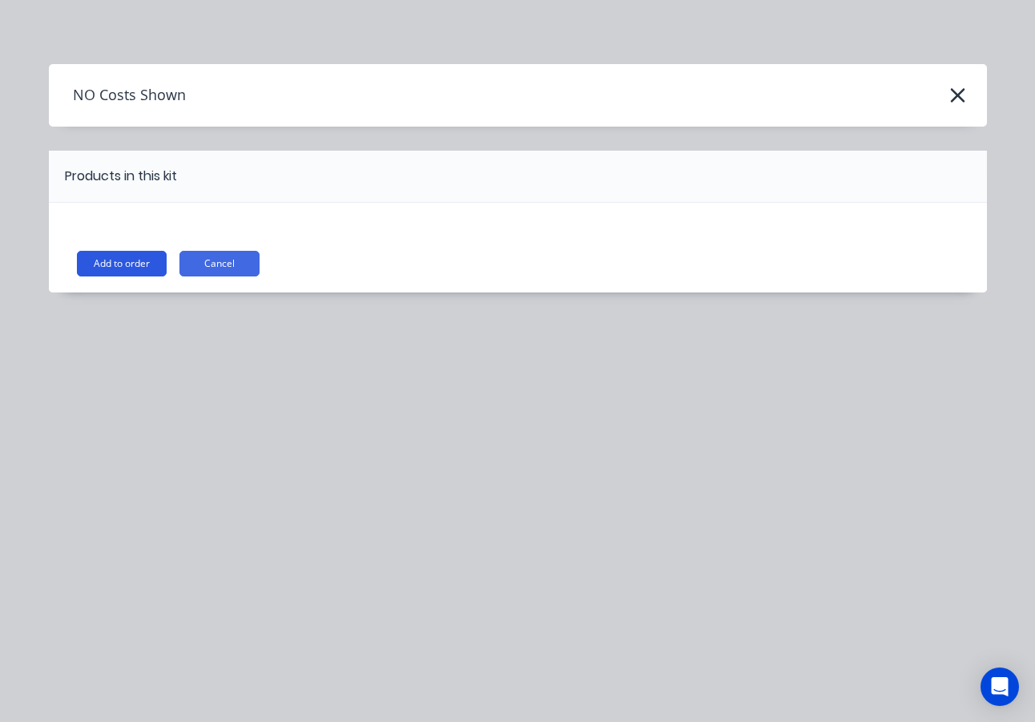
click at [144, 260] on button "Add to order" at bounding box center [122, 264] width 90 height 26
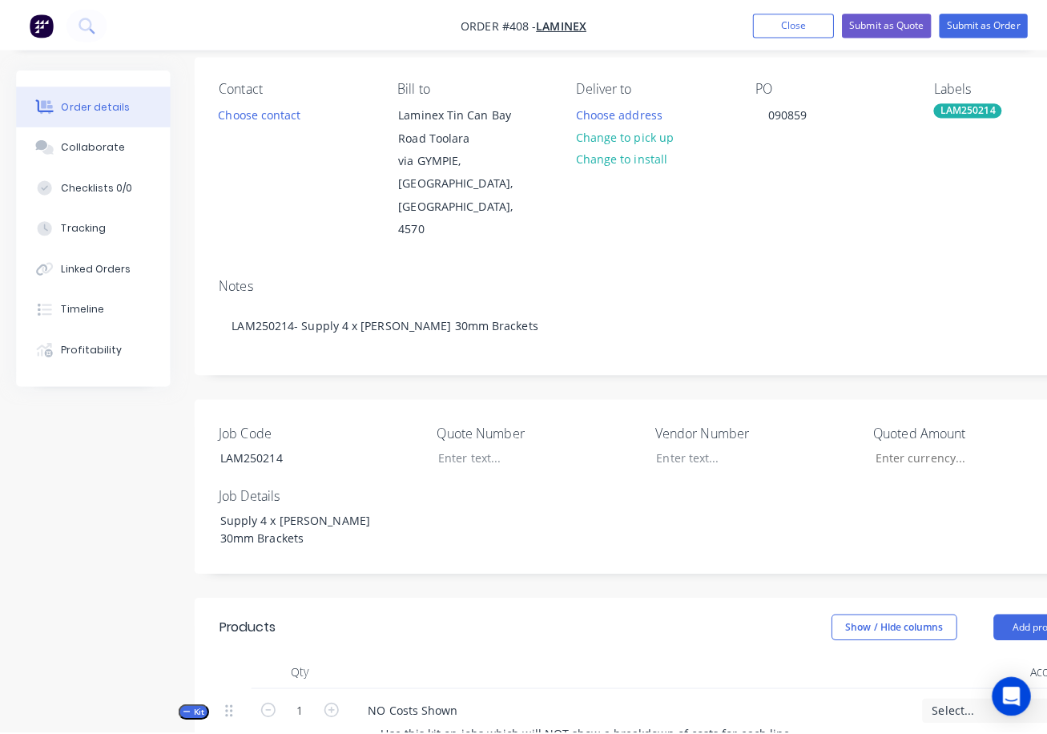
scroll to position [0, 0]
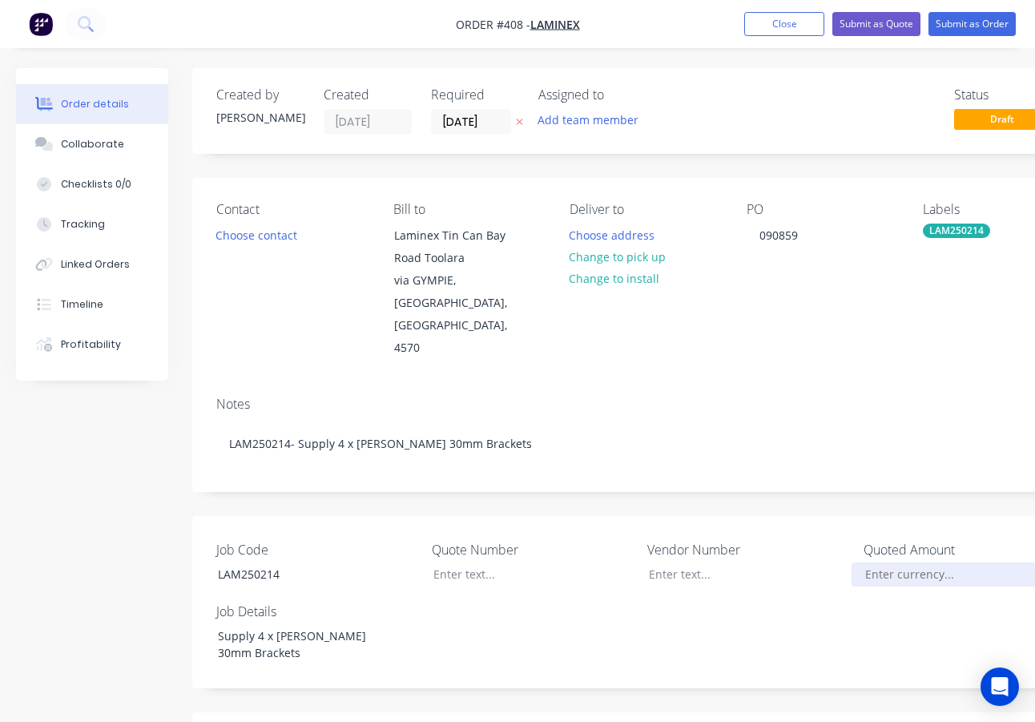
click at [896, 562] on input "Job Code" at bounding box center [957, 574] width 211 height 24
type input "$250.00"
click at [959, 24] on button "Submit as Order" at bounding box center [972, 24] width 87 height 24
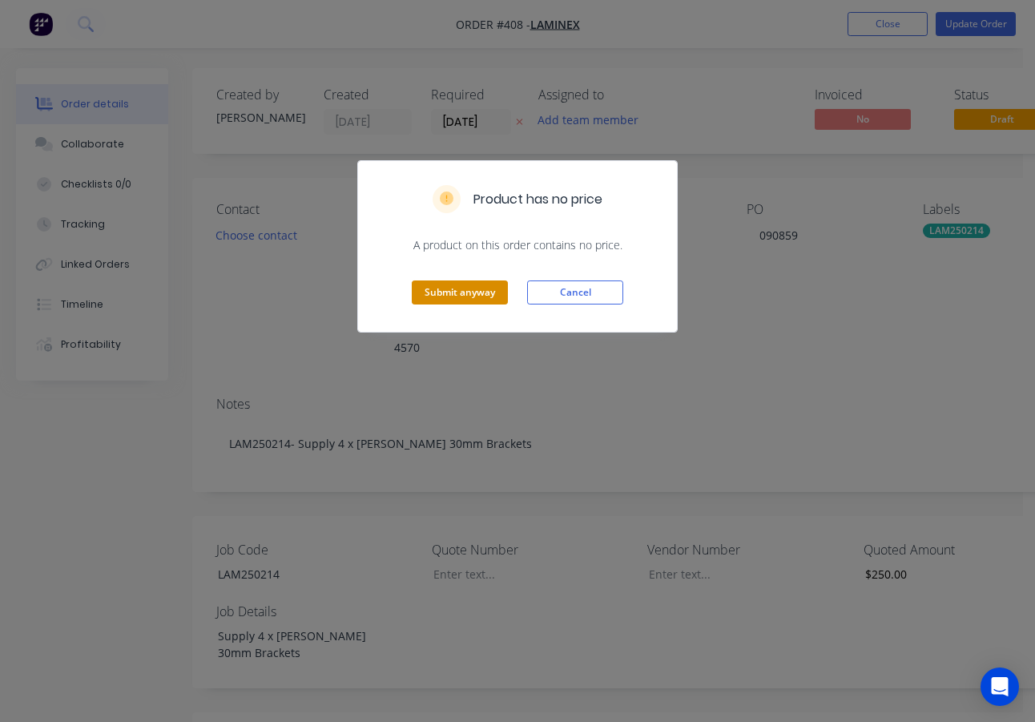
click at [461, 296] on button "Submit anyway" at bounding box center [460, 292] width 96 height 24
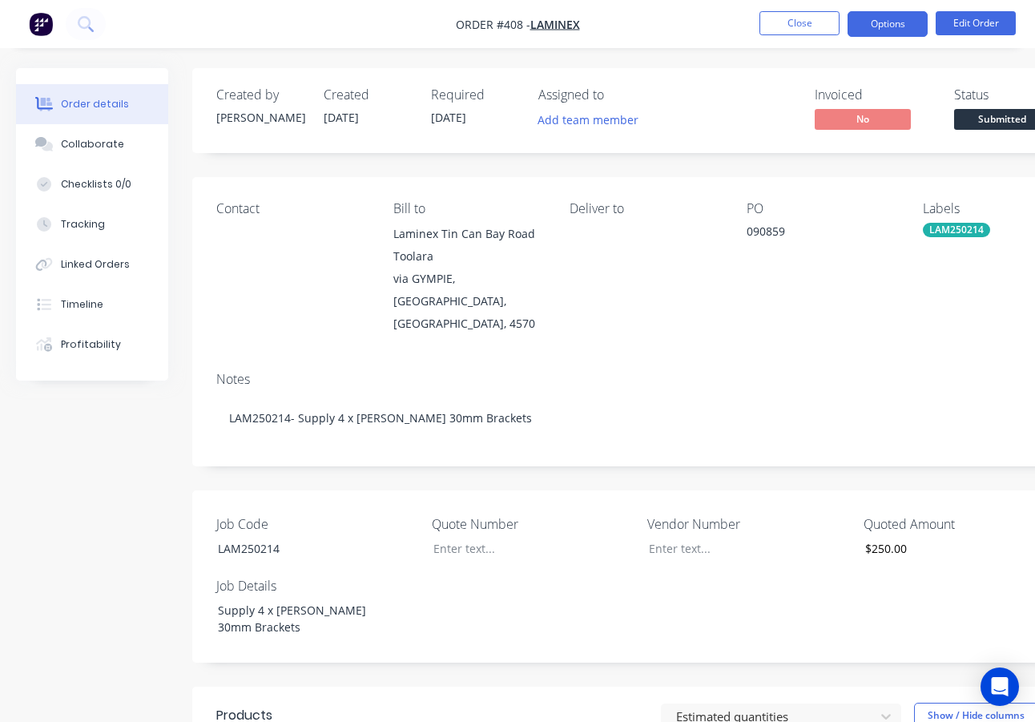
click at [880, 26] on button "Options" at bounding box center [888, 24] width 80 height 26
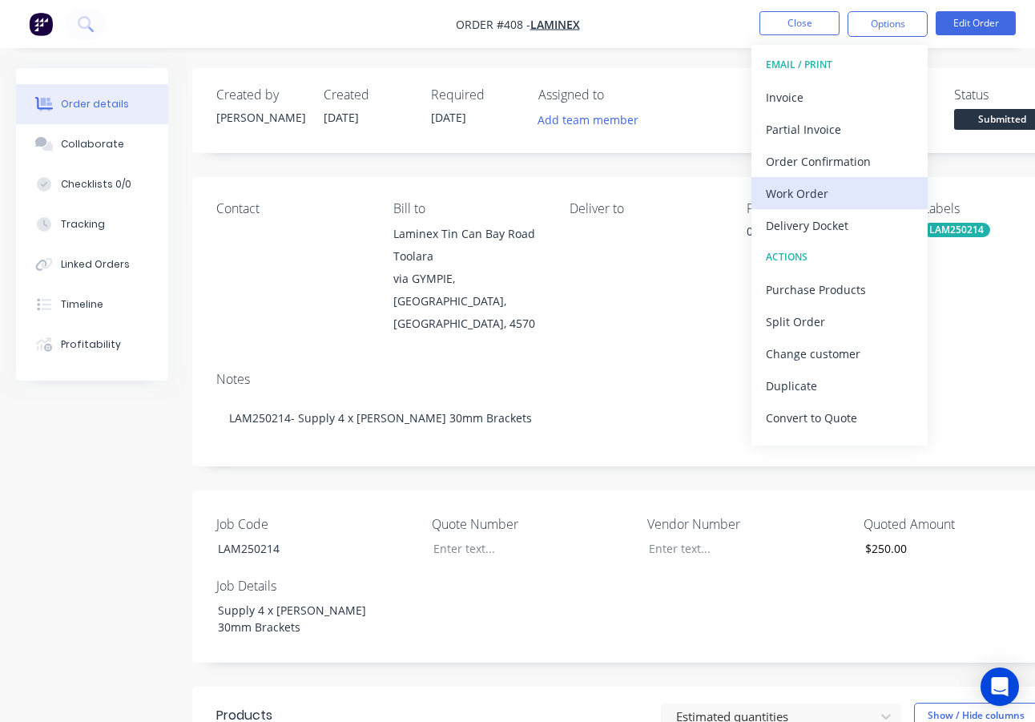
click at [809, 189] on div "Work Order" at bounding box center [839, 193] width 147 height 23
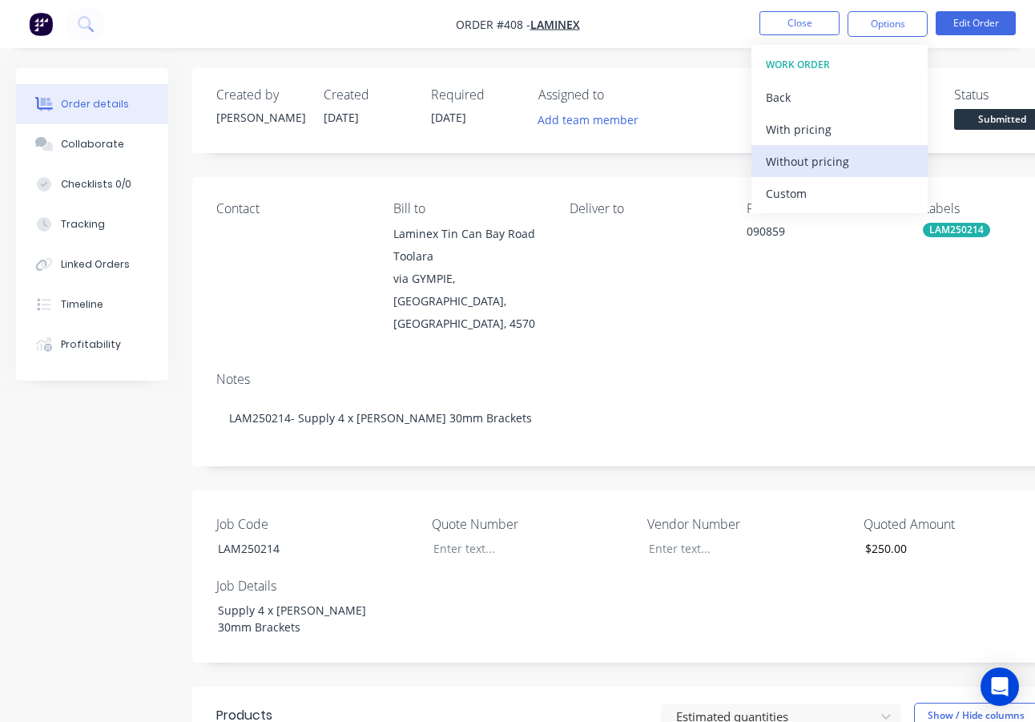
click at [806, 159] on div "Without pricing" at bounding box center [839, 161] width 147 height 23
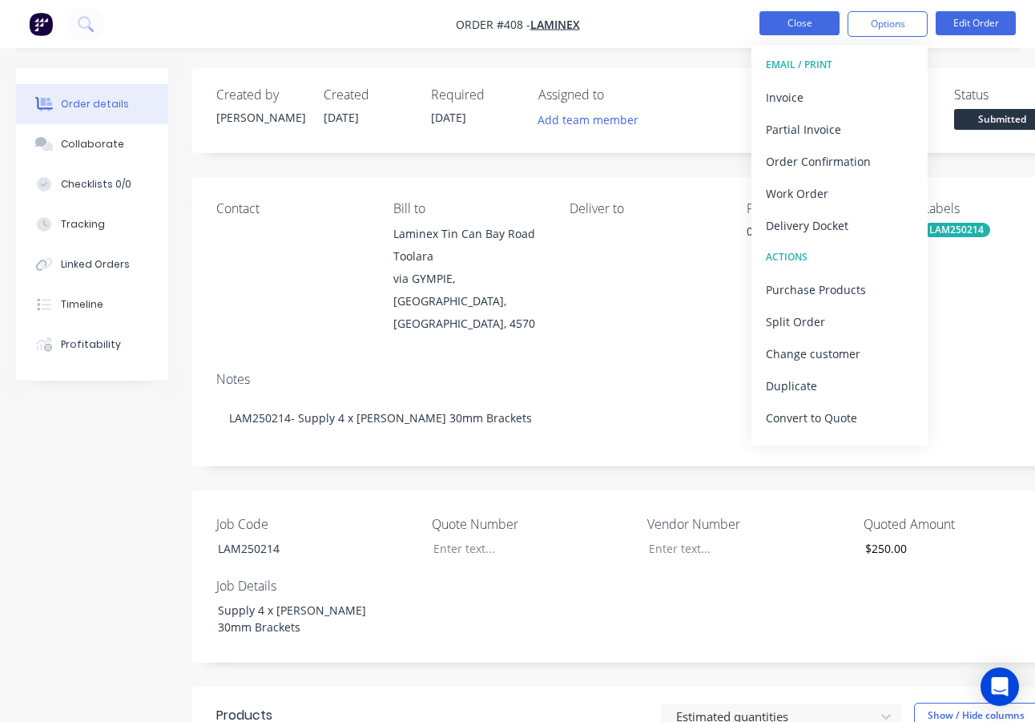
click at [805, 25] on button "Close" at bounding box center [799, 23] width 80 height 24
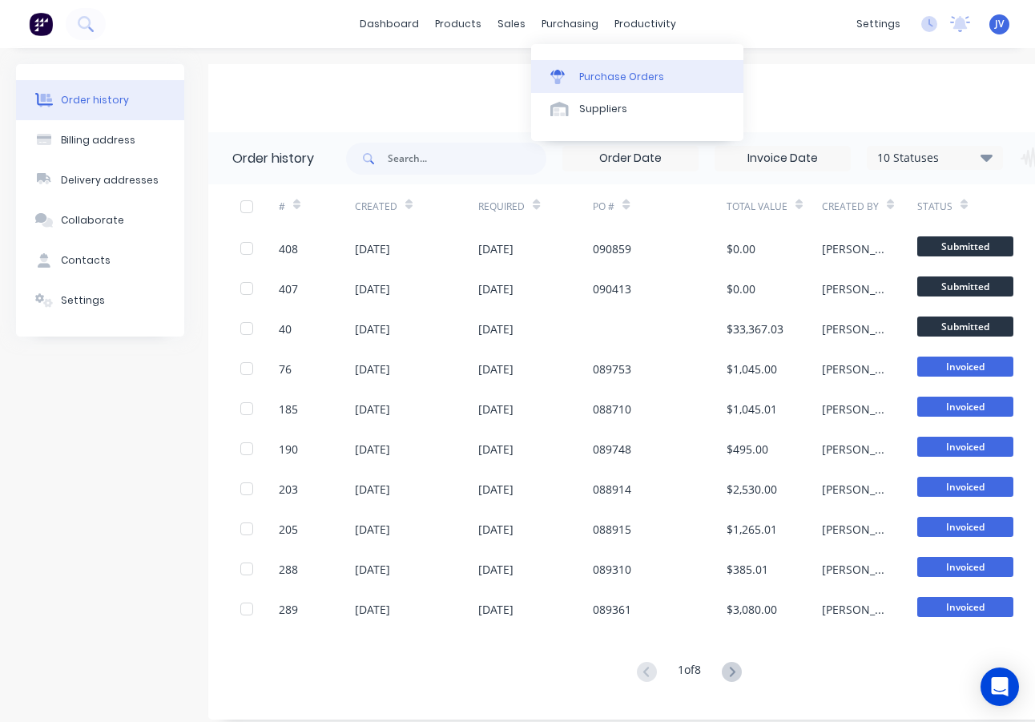
click at [601, 74] on div "Purchase Orders" at bounding box center [621, 77] width 85 height 14
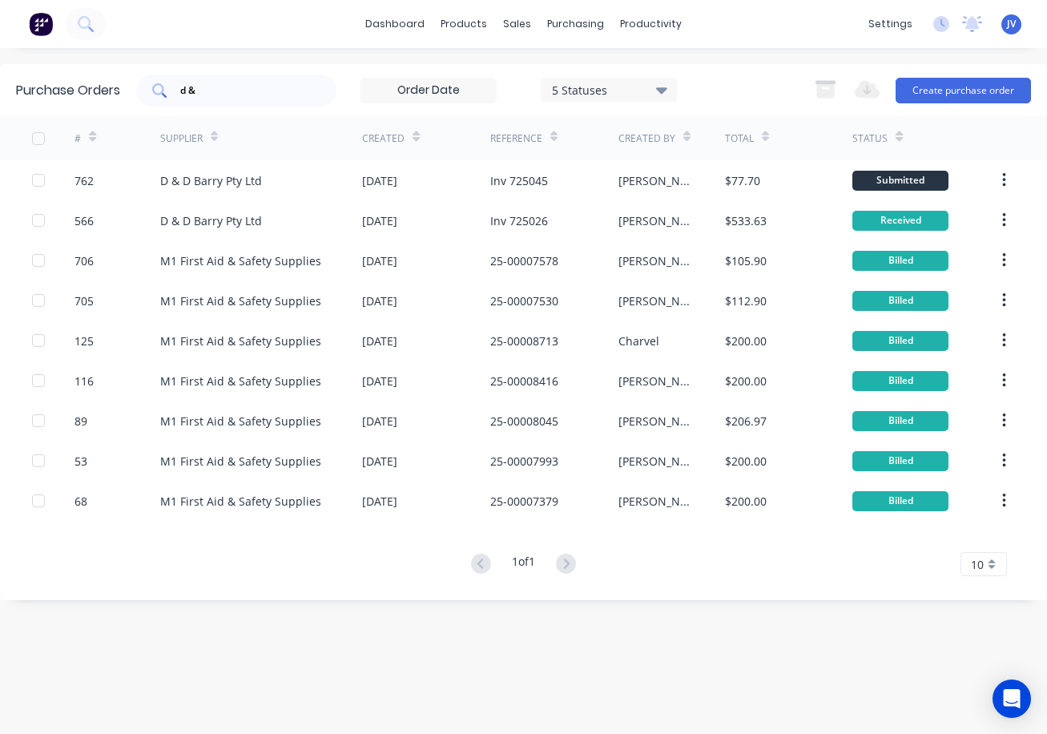
click at [297, 90] on input "d &" at bounding box center [245, 91] width 133 height 16
type input "d"
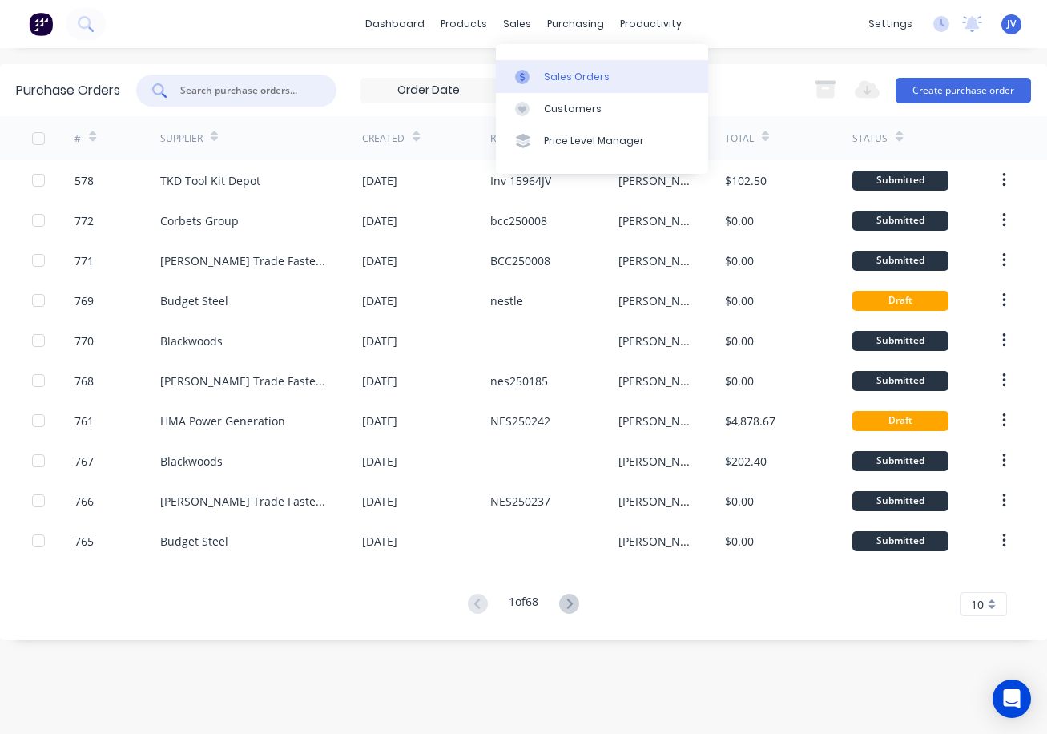
click at [549, 74] on div "Sales Orders" at bounding box center [577, 77] width 66 height 14
